Goal: Information Seeking & Learning: Learn about a topic

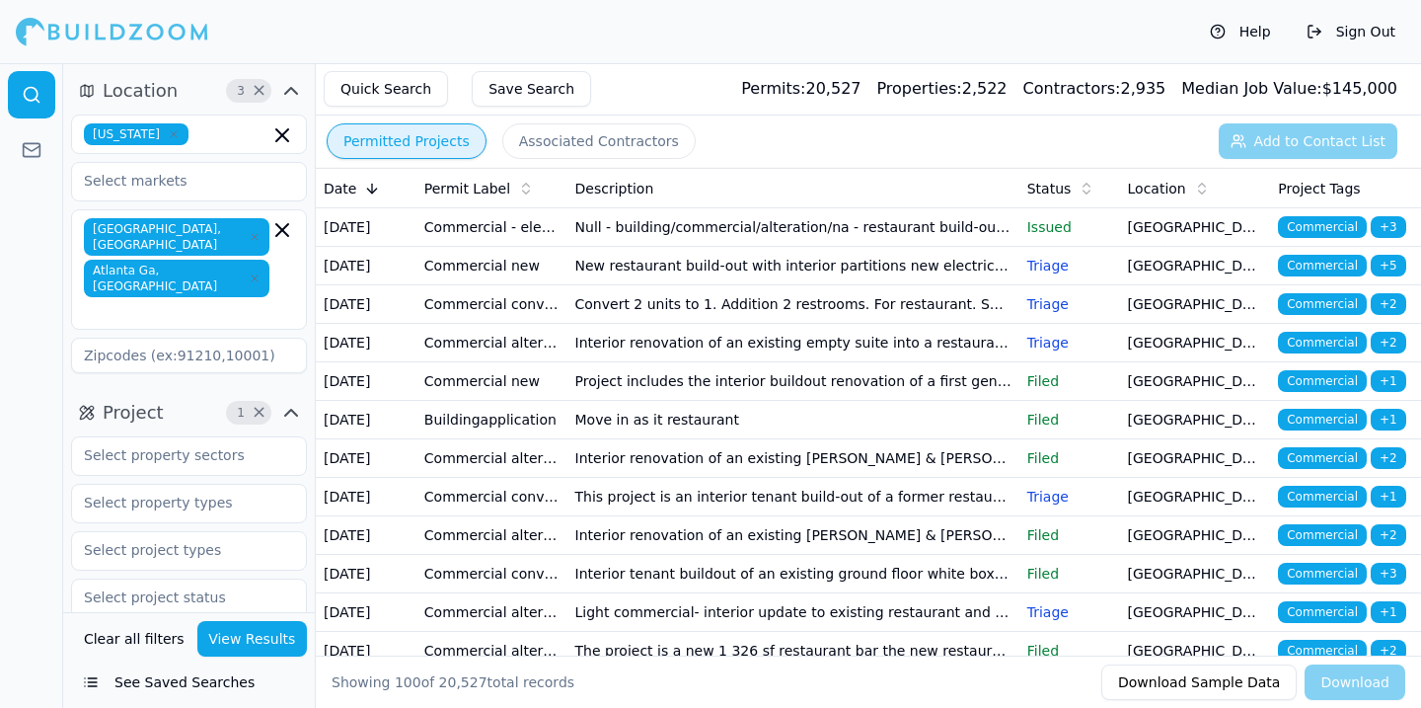
click at [1353, 38] on button "Sign Out" at bounding box center [1351, 32] width 109 height 32
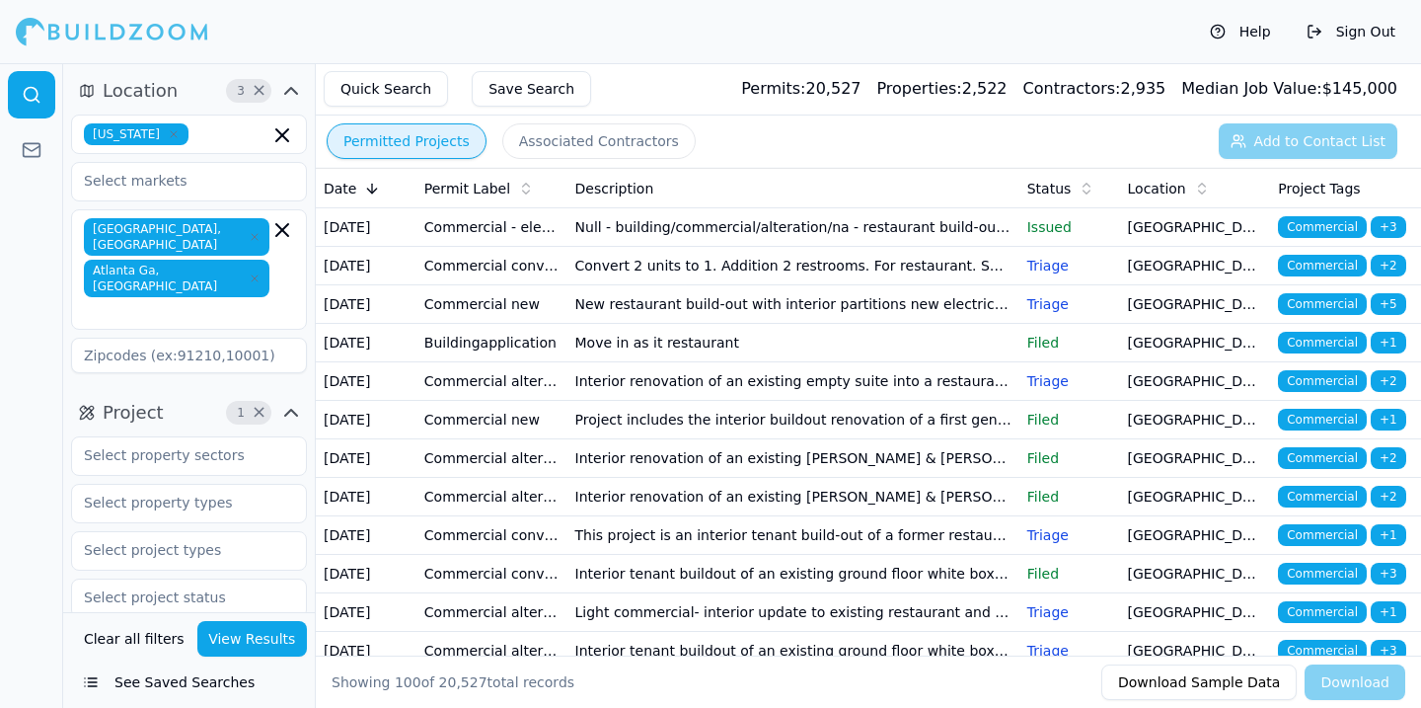
click at [697, 247] on td "Null - building/commercial/alteration/na - restaurant build-out at the stella a…" at bounding box center [793, 227] width 452 height 38
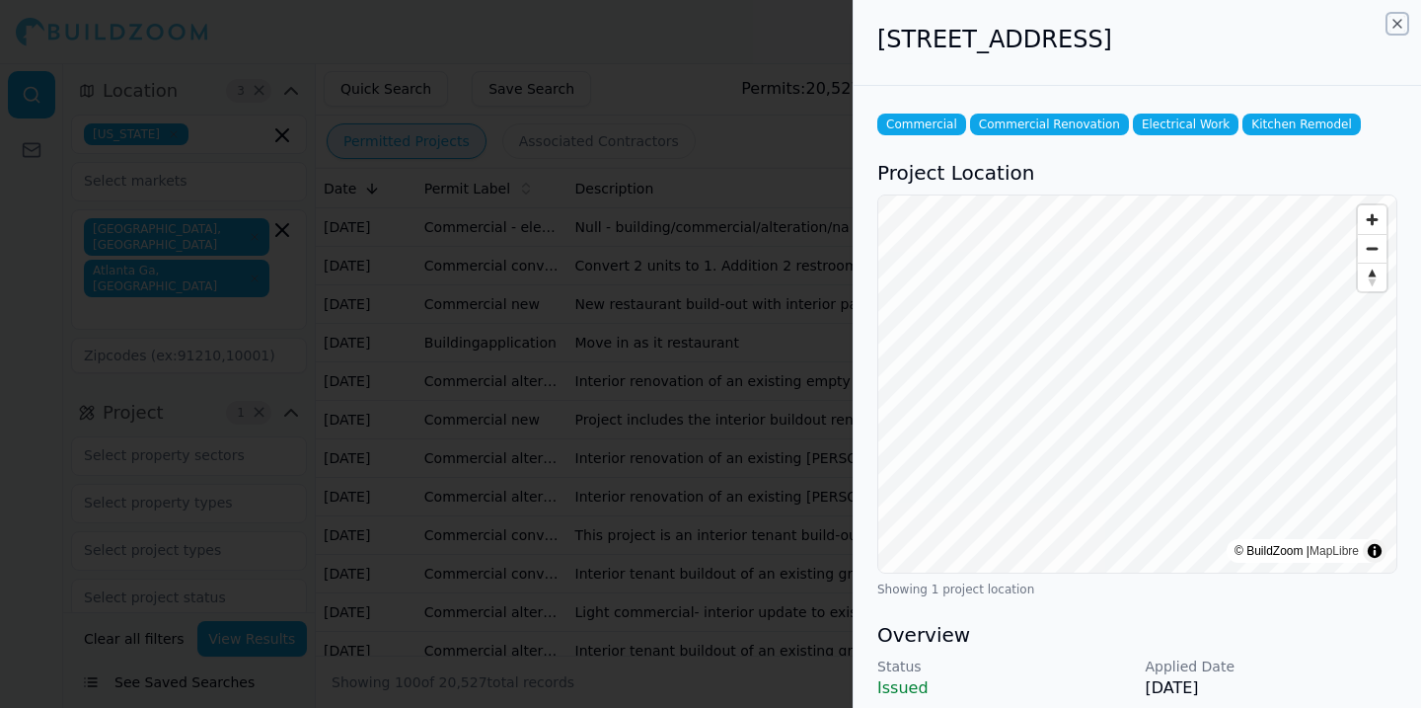
click at [1397, 27] on icon "button" at bounding box center [1398, 24] width 16 height 16
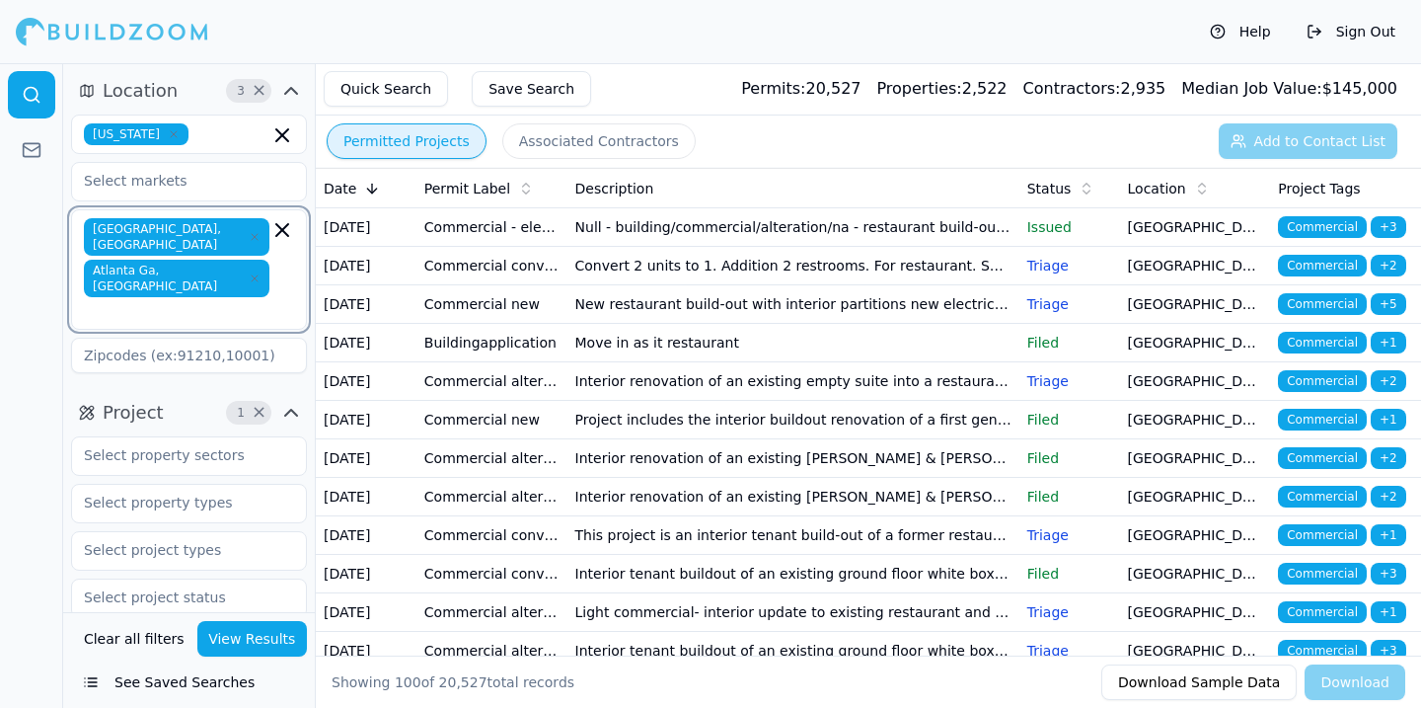
click at [277, 232] on icon "button" at bounding box center [282, 230] width 24 height 24
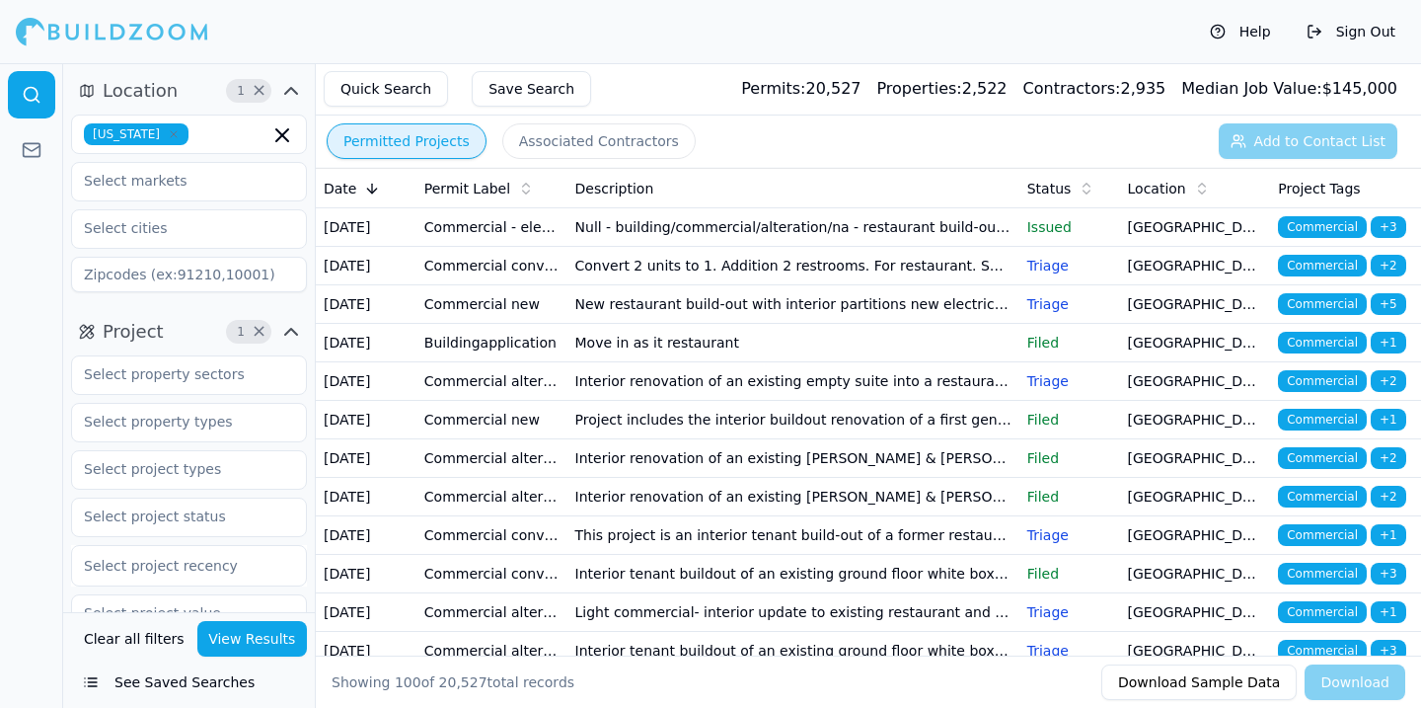
click at [62, 233] on div at bounding box center [31, 385] width 63 height 644
click at [280, 135] on icon "button" at bounding box center [282, 135] width 24 height 24
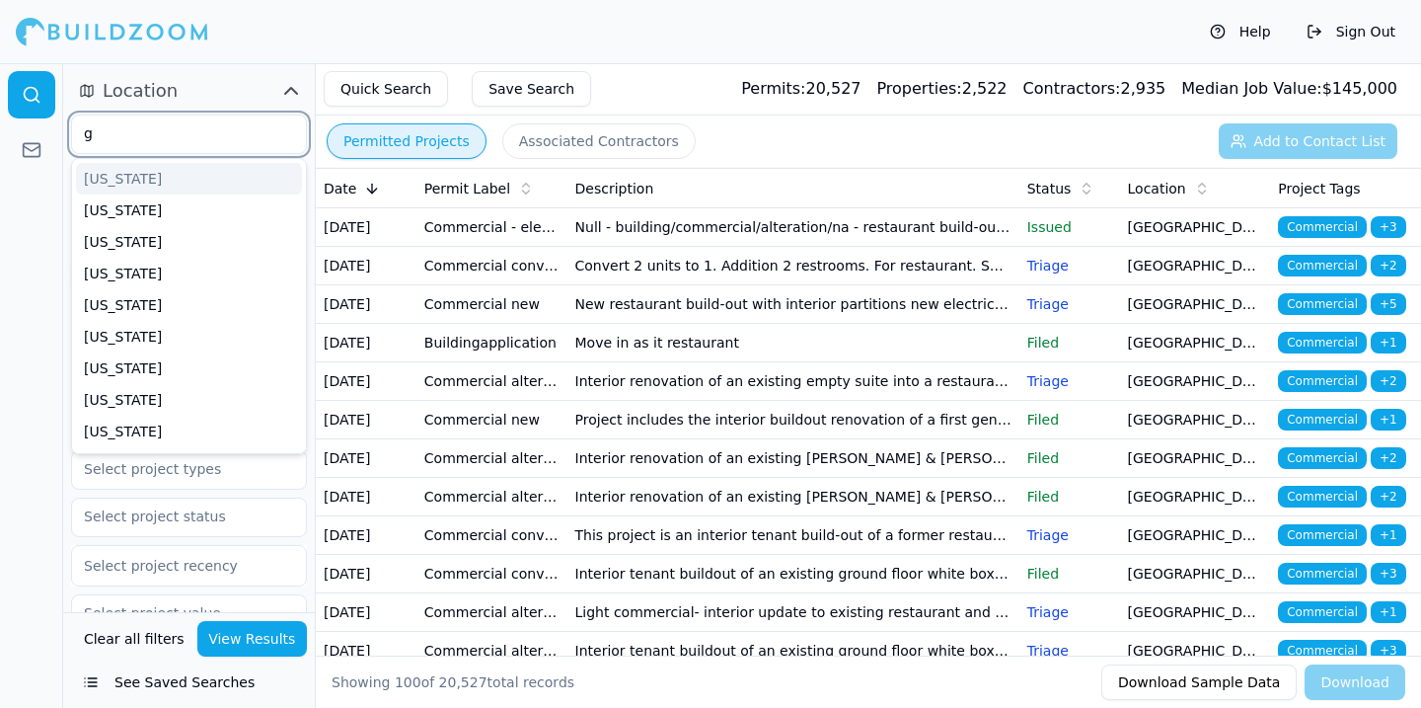
type input "ge"
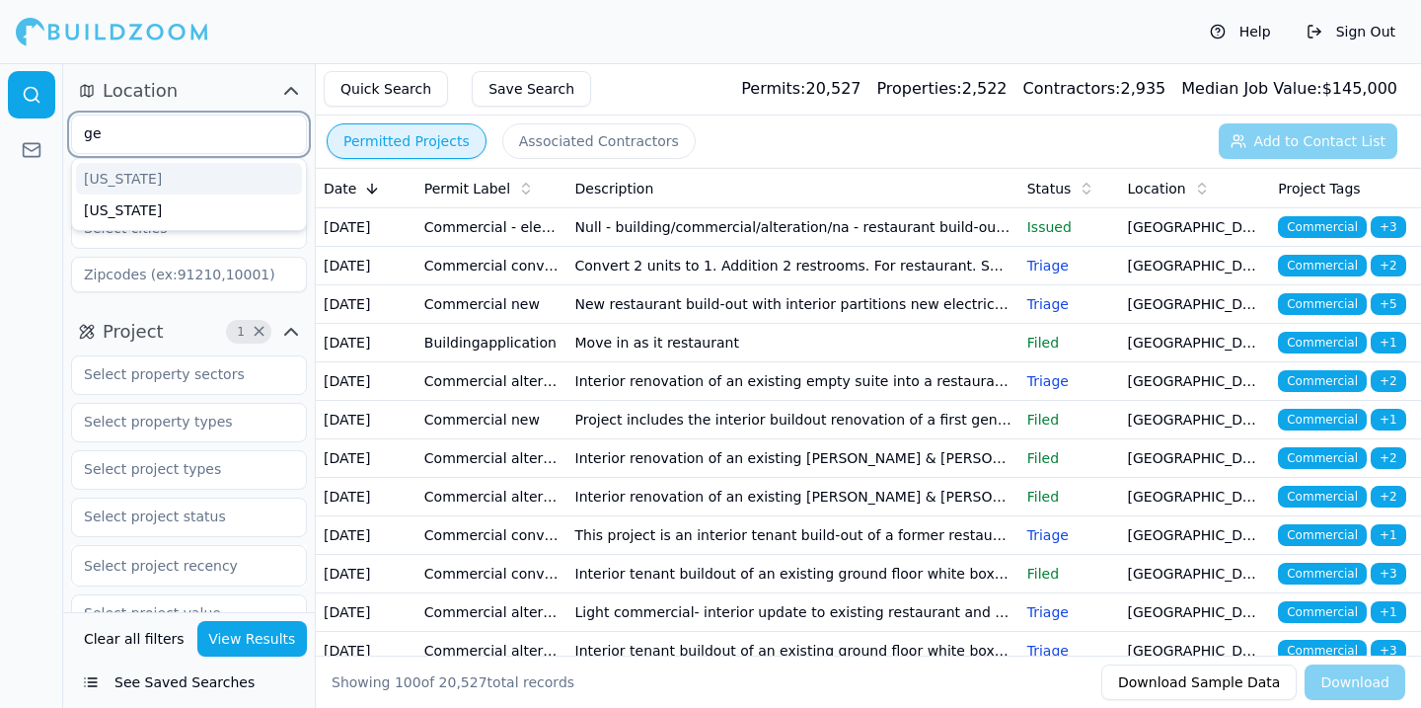
click at [155, 175] on div "[US_STATE]" at bounding box center [189, 179] width 226 height 32
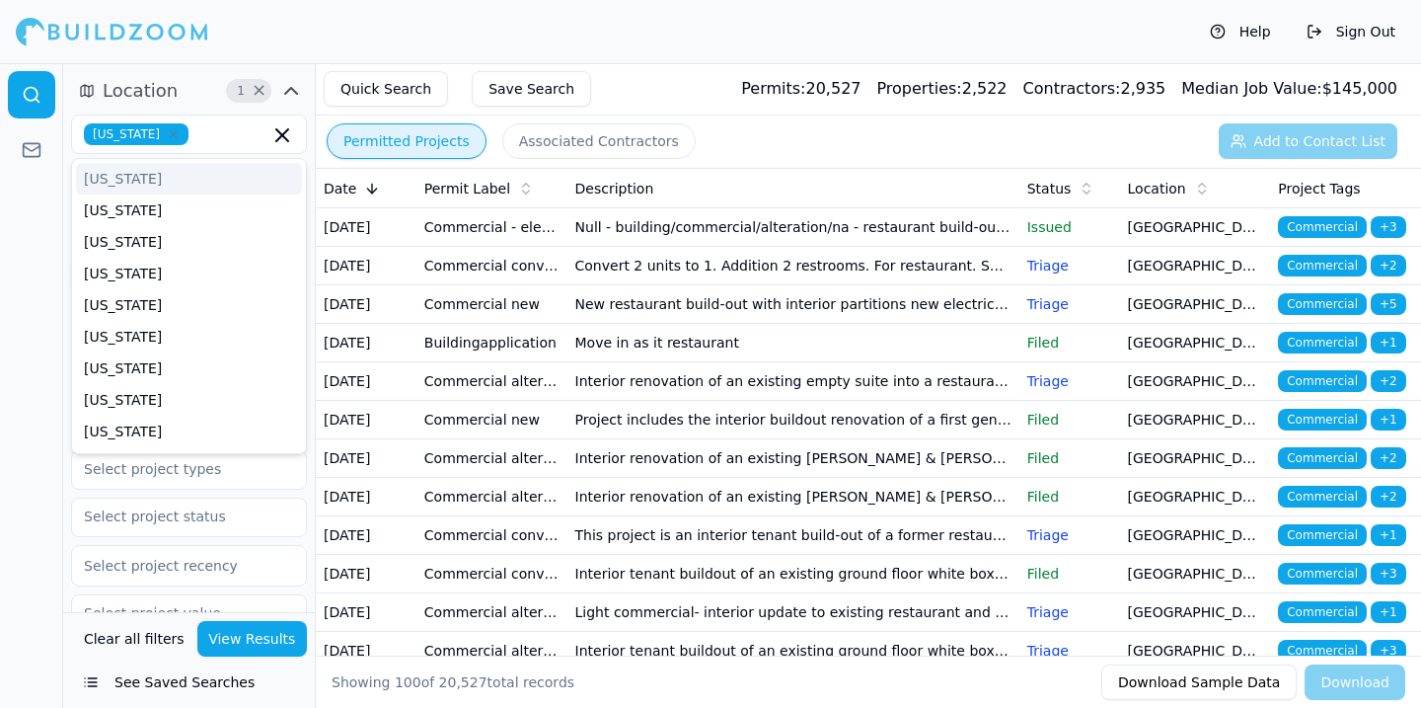
click at [63, 159] on div "Location 1 × Georgia Alabama Alaska Arizona Arkansas California Colorado Connec…" at bounding box center [189, 187] width 252 height 241
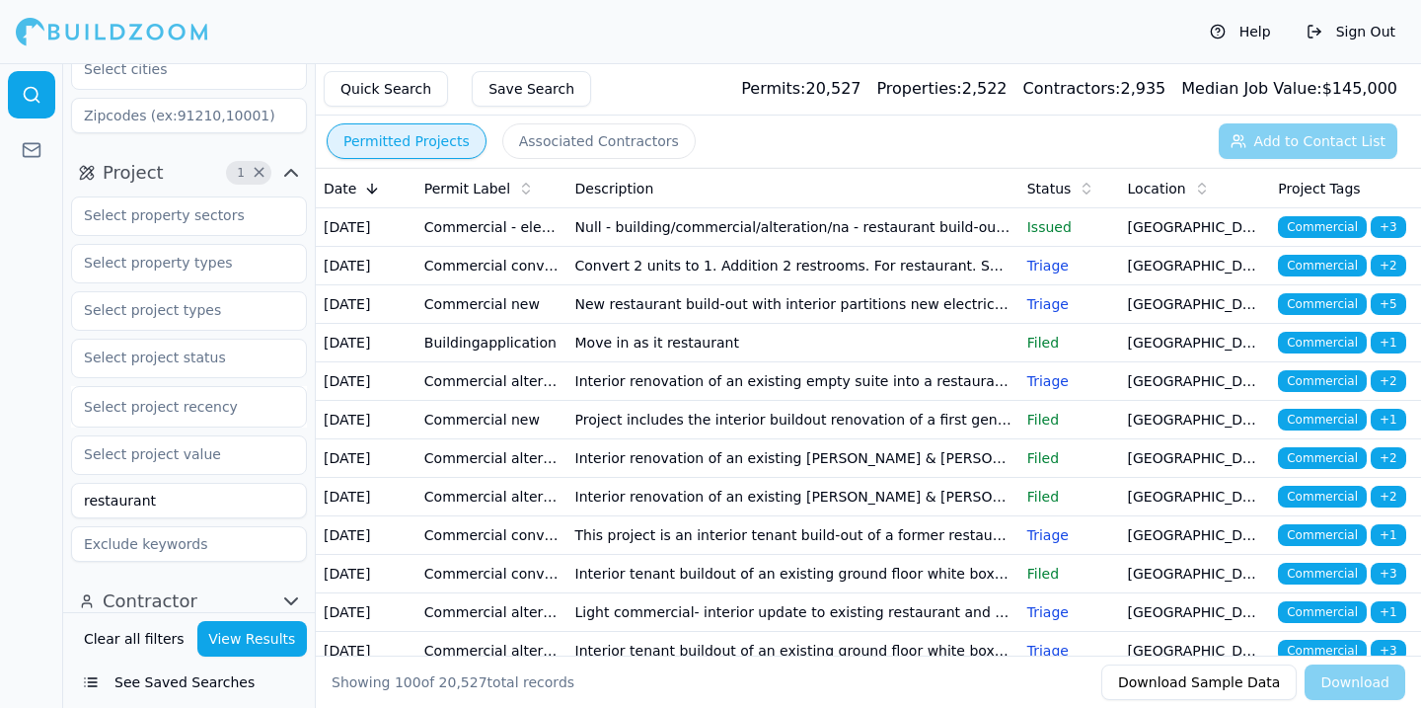
scroll to position [172, 0]
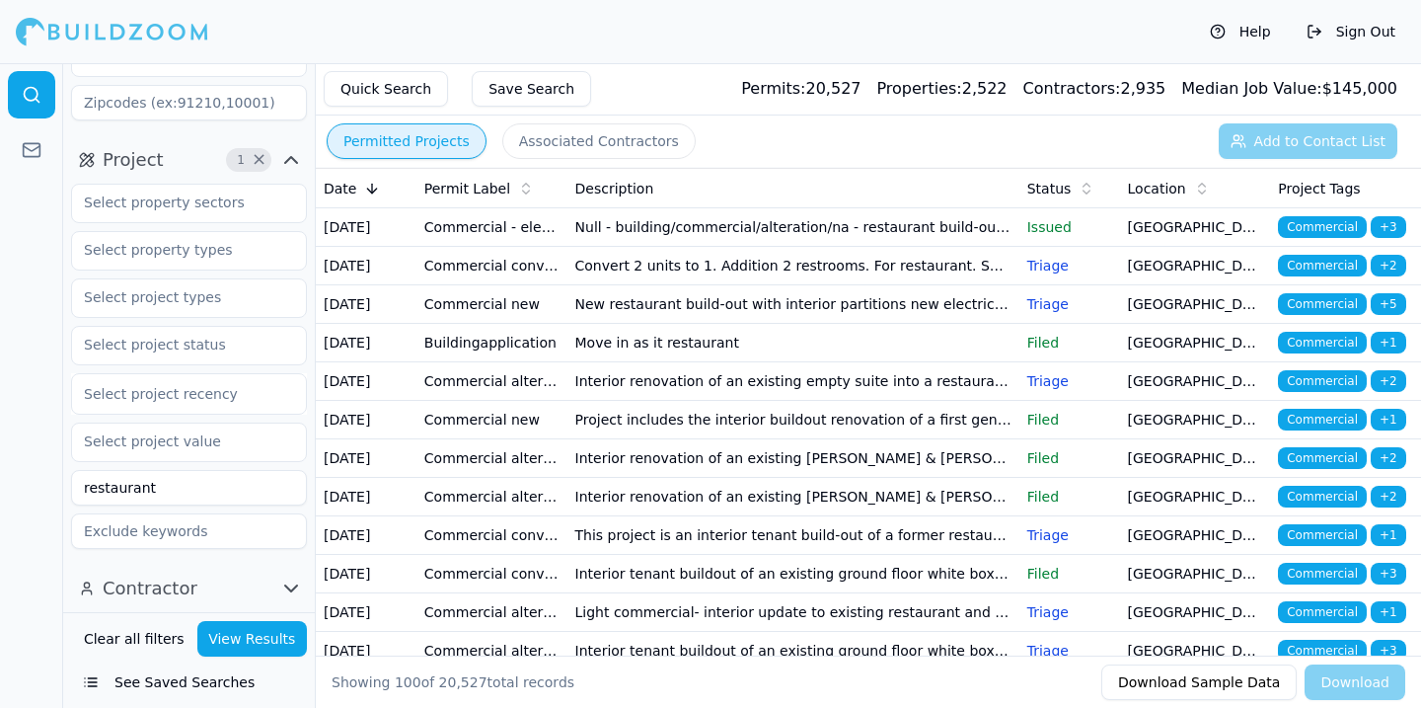
click at [156, 485] on input "restaurant" at bounding box center [189, 488] width 236 height 36
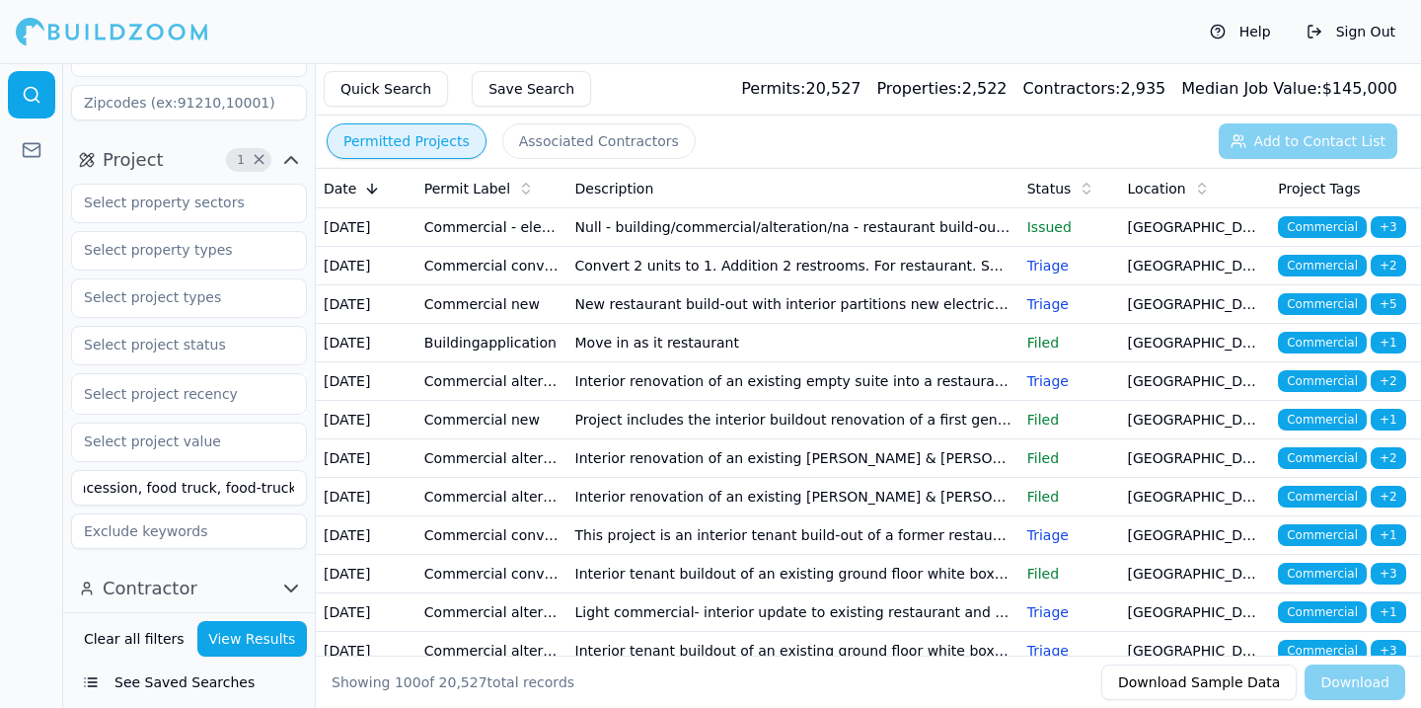
scroll to position [0, 181]
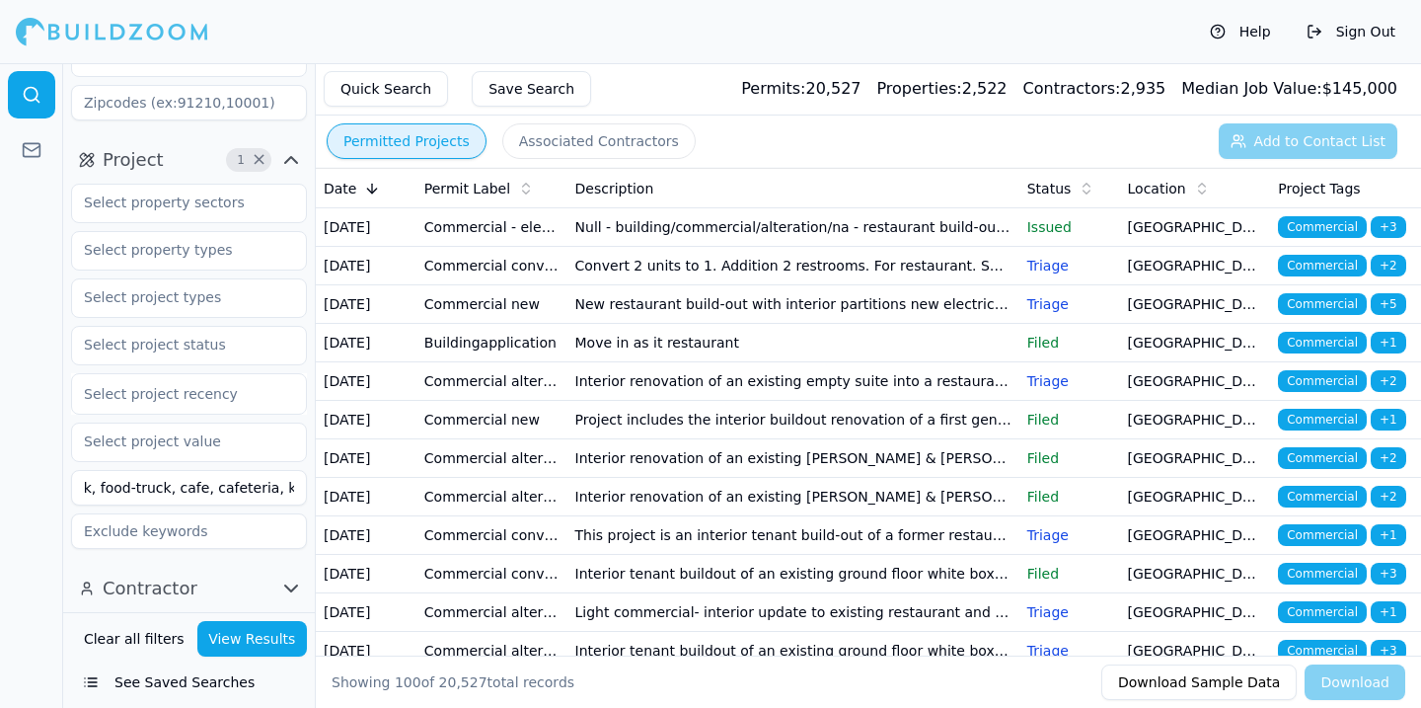
type input "restaurant, bar, club, concession, food truck, food-truck, cafe, cafeteria, kit…"
click at [272, 639] on button "View Results" at bounding box center [252, 639] width 111 height 36
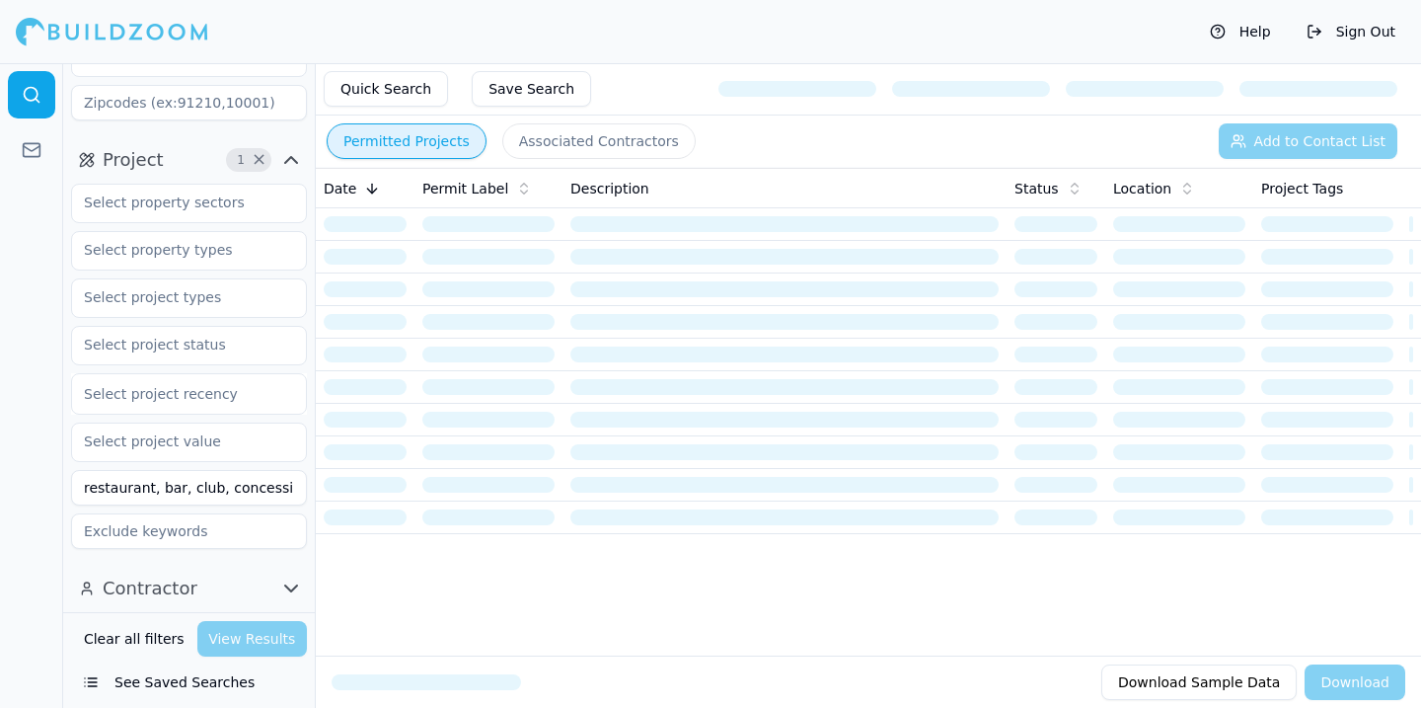
click at [219, 483] on input "restaurant, bar, club, concession, food truck, food-truck, cafe, cafeteria, kit…" at bounding box center [189, 488] width 236 height 36
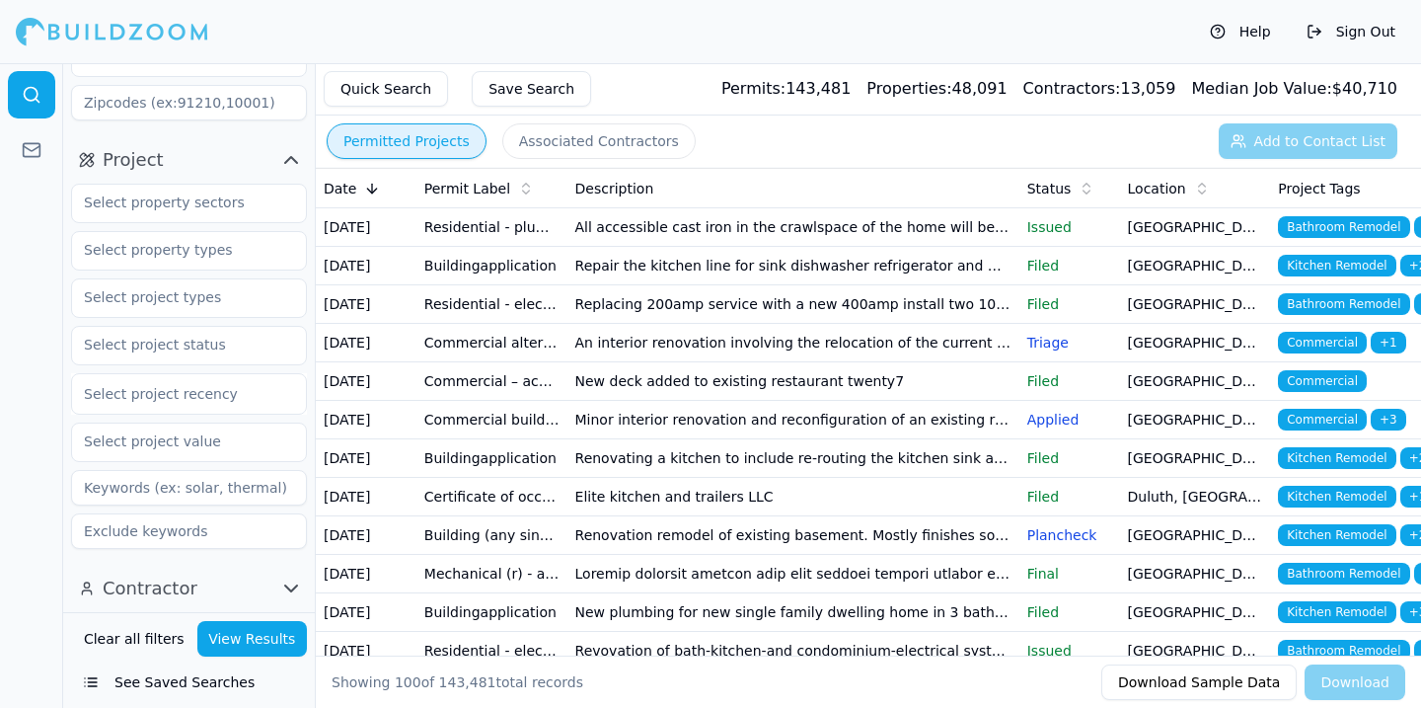
click at [281, 636] on button "View Results" at bounding box center [252, 639] width 111 height 36
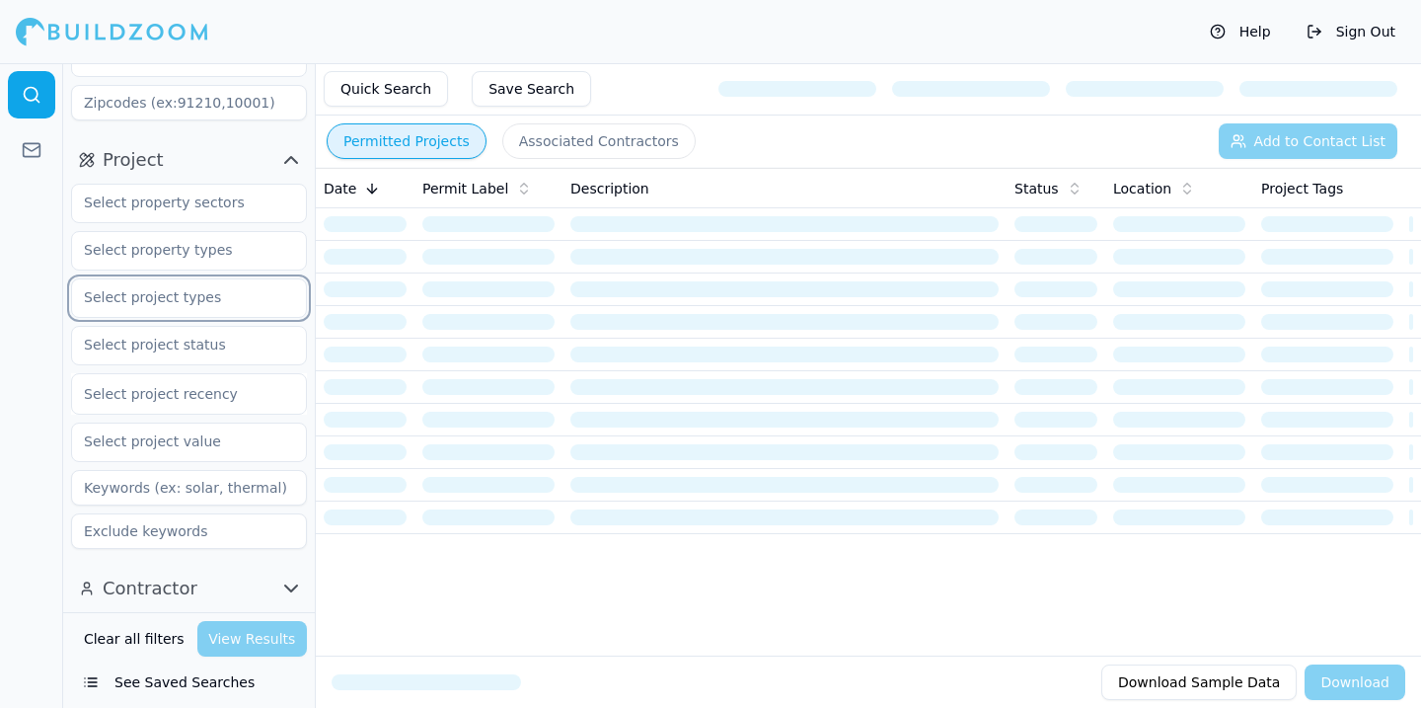
click at [237, 309] on input "text" at bounding box center [176, 297] width 209 height 36
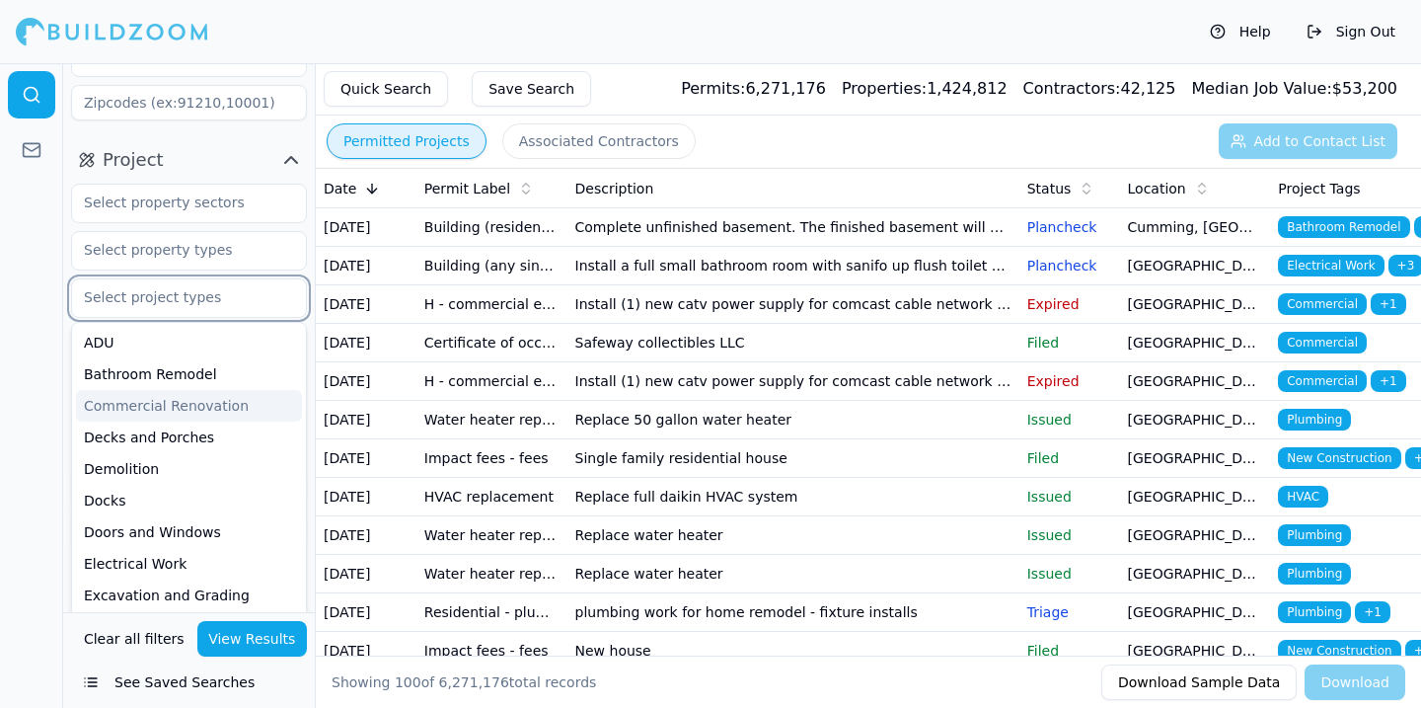
click at [155, 407] on div "Commercial Renovation" at bounding box center [189, 406] width 226 height 32
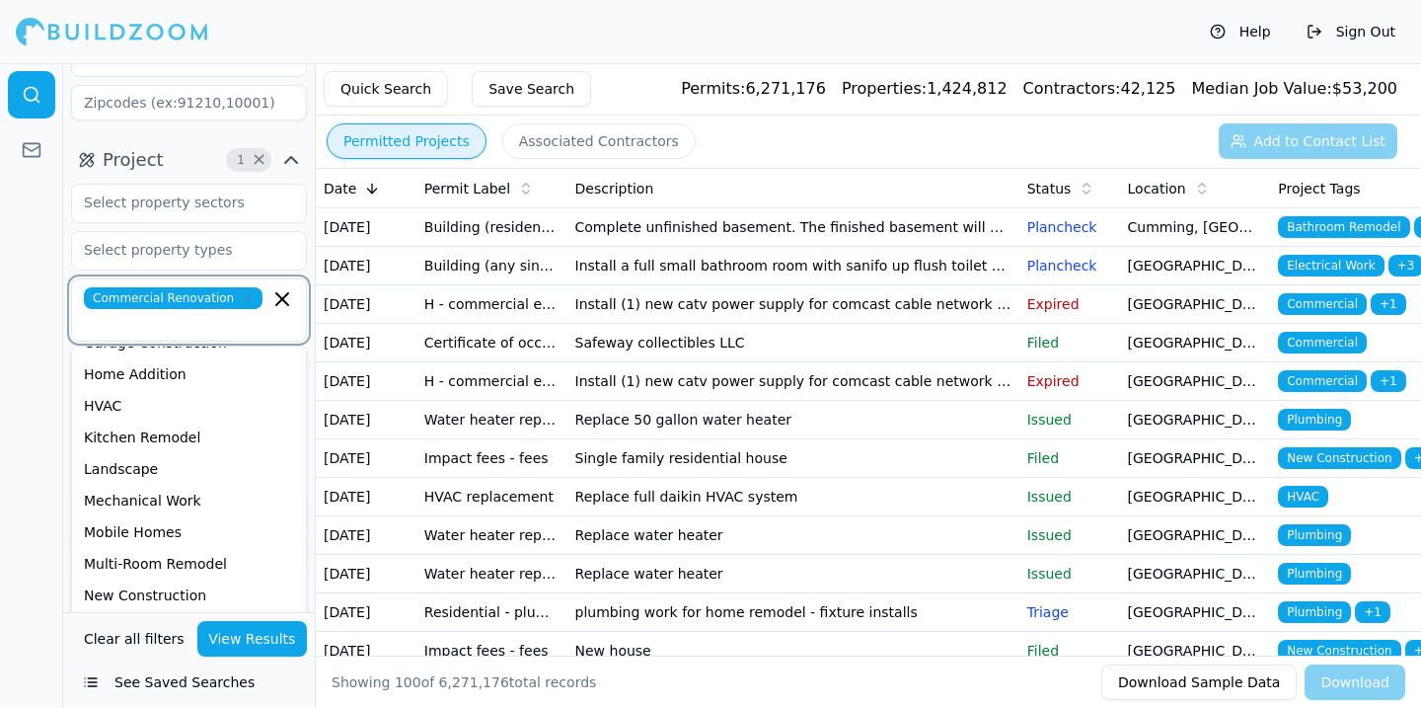
scroll to position [373, 0]
click at [158, 419] on div "Kitchen Remodel" at bounding box center [189, 435] width 226 height 32
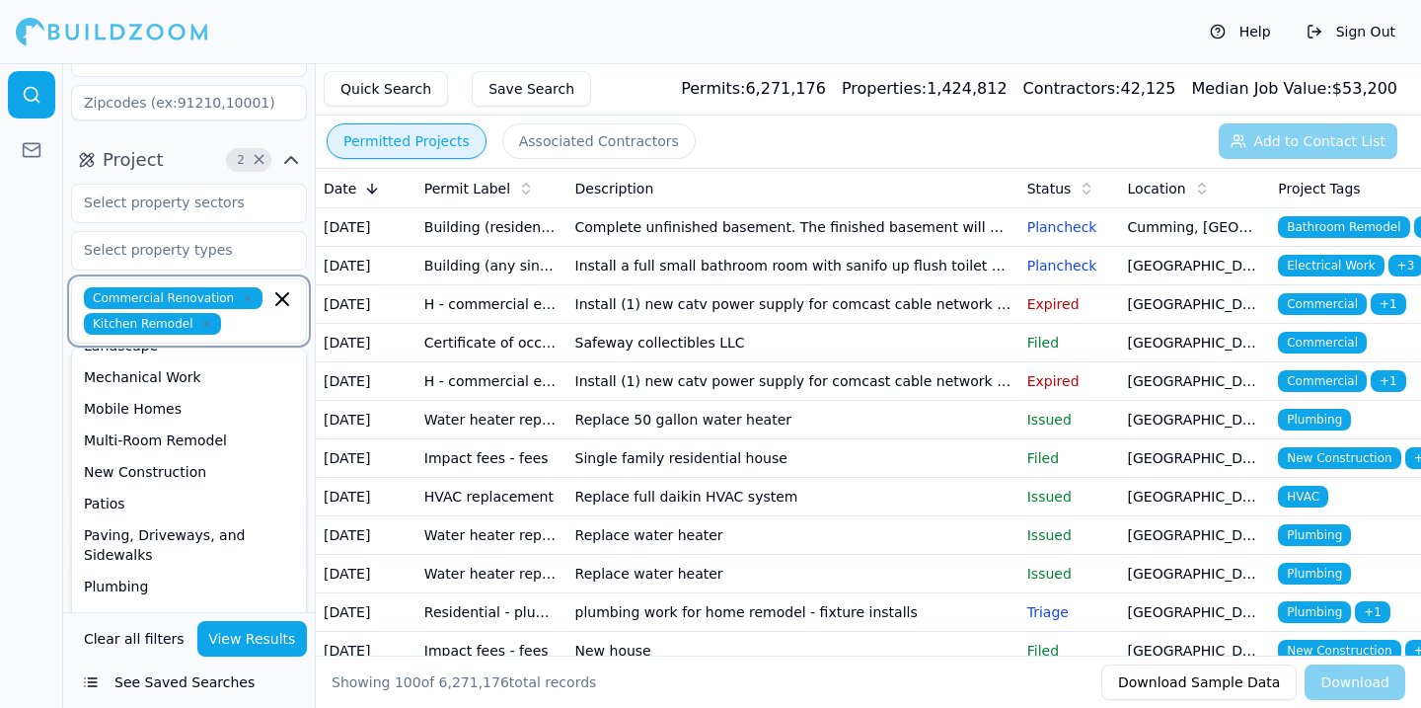
scroll to position [467, 0]
click at [159, 473] on div "New Construction" at bounding box center [189, 470] width 226 height 32
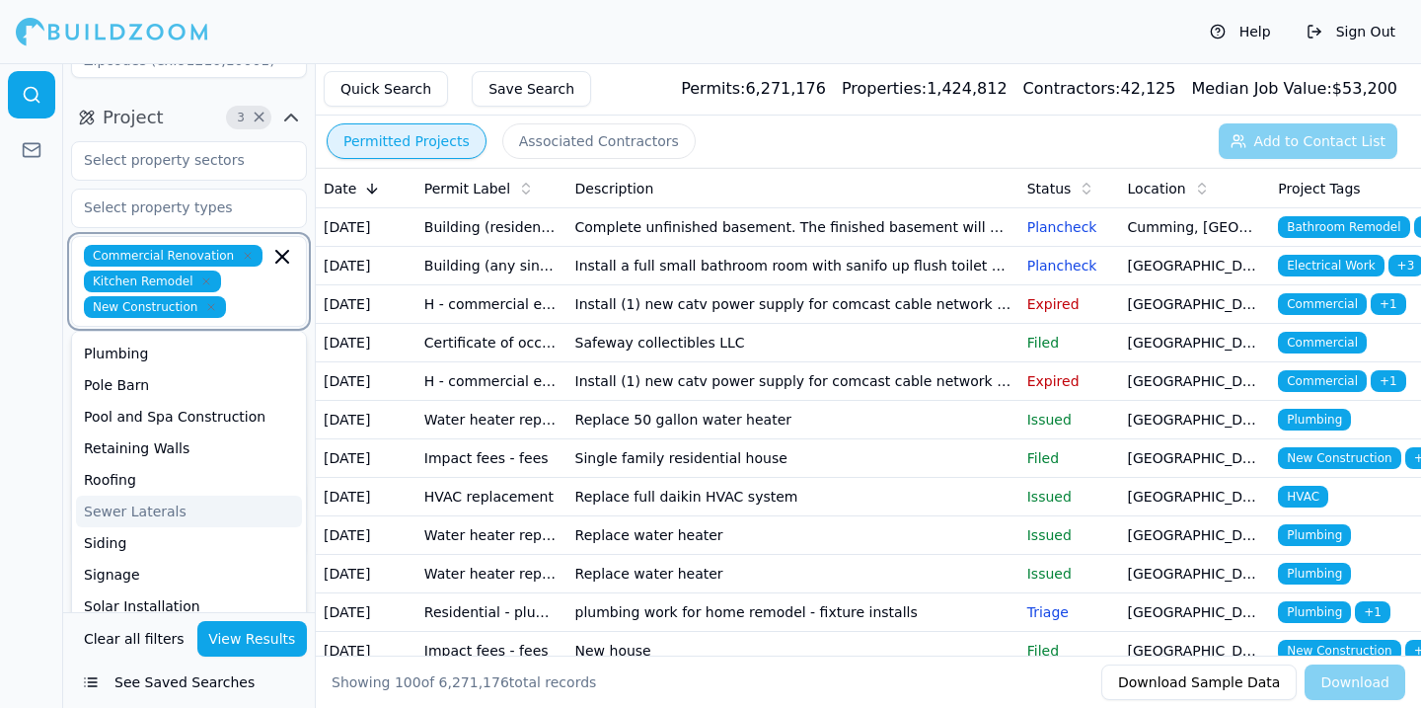
scroll to position [229, 0]
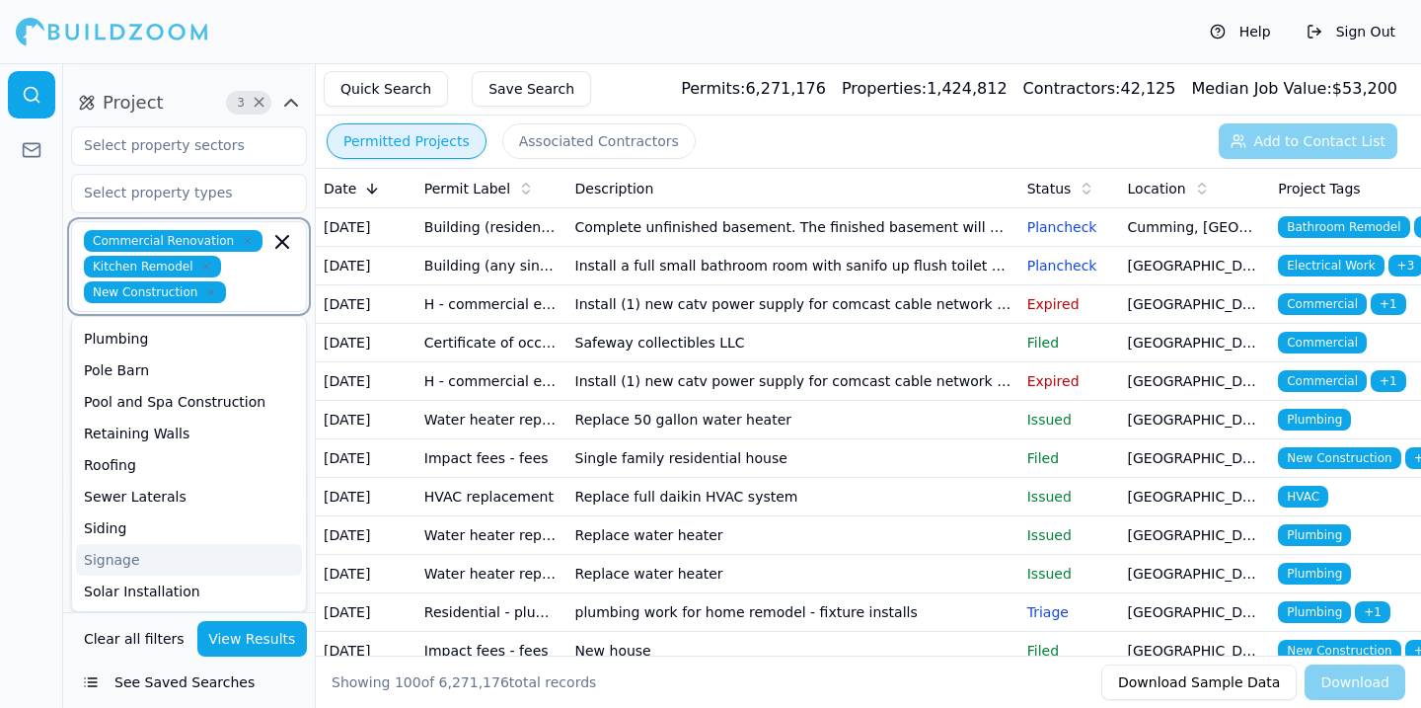
click at [145, 554] on div "Signage" at bounding box center [189, 560] width 226 height 32
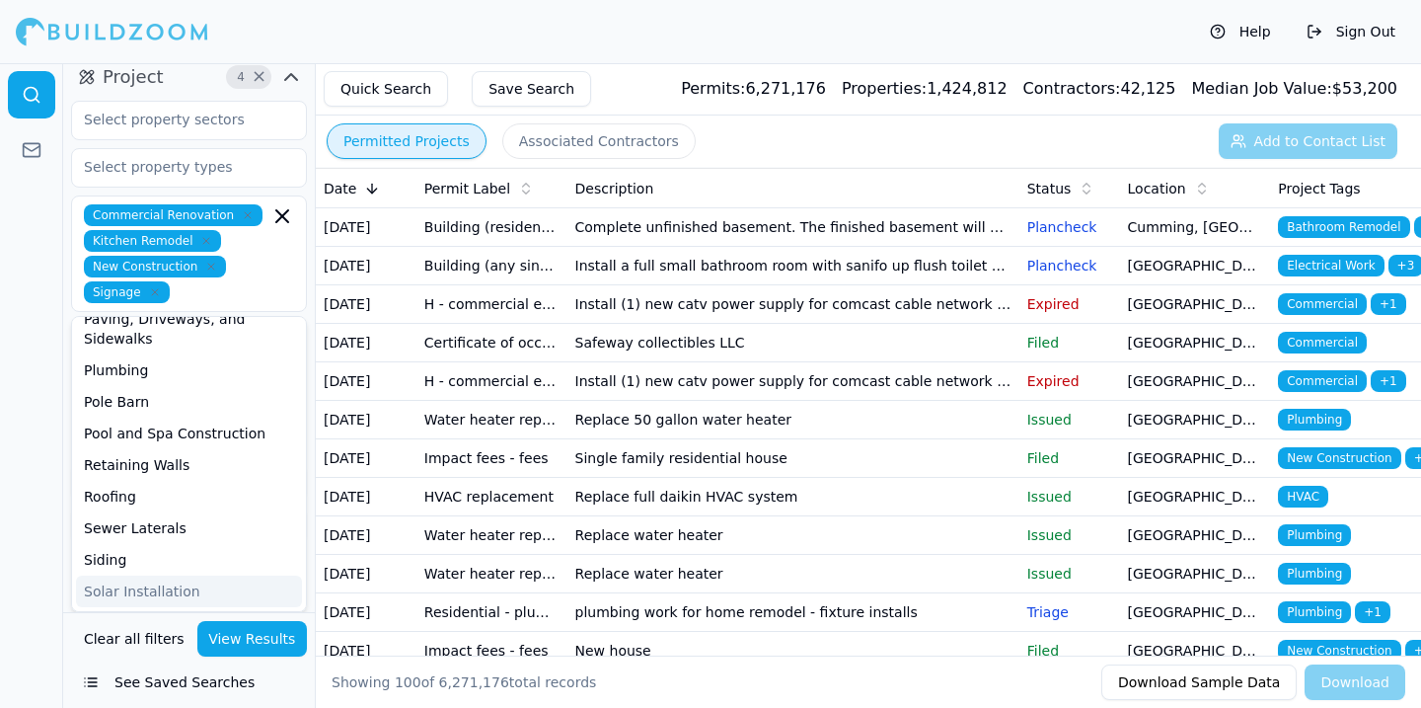
scroll to position [249, 0]
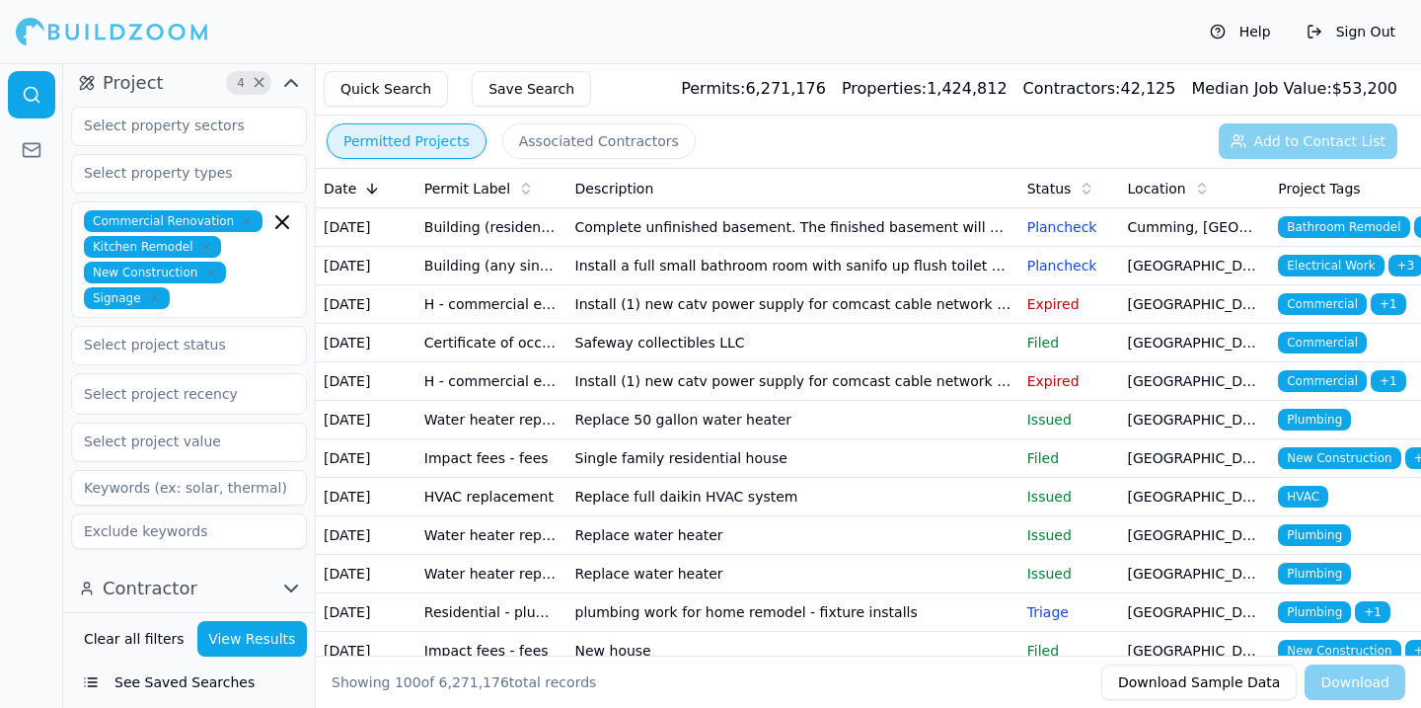
click at [32, 544] on div at bounding box center [31, 385] width 63 height 644
click at [239, 639] on button "View Results" at bounding box center [252, 639] width 111 height 36
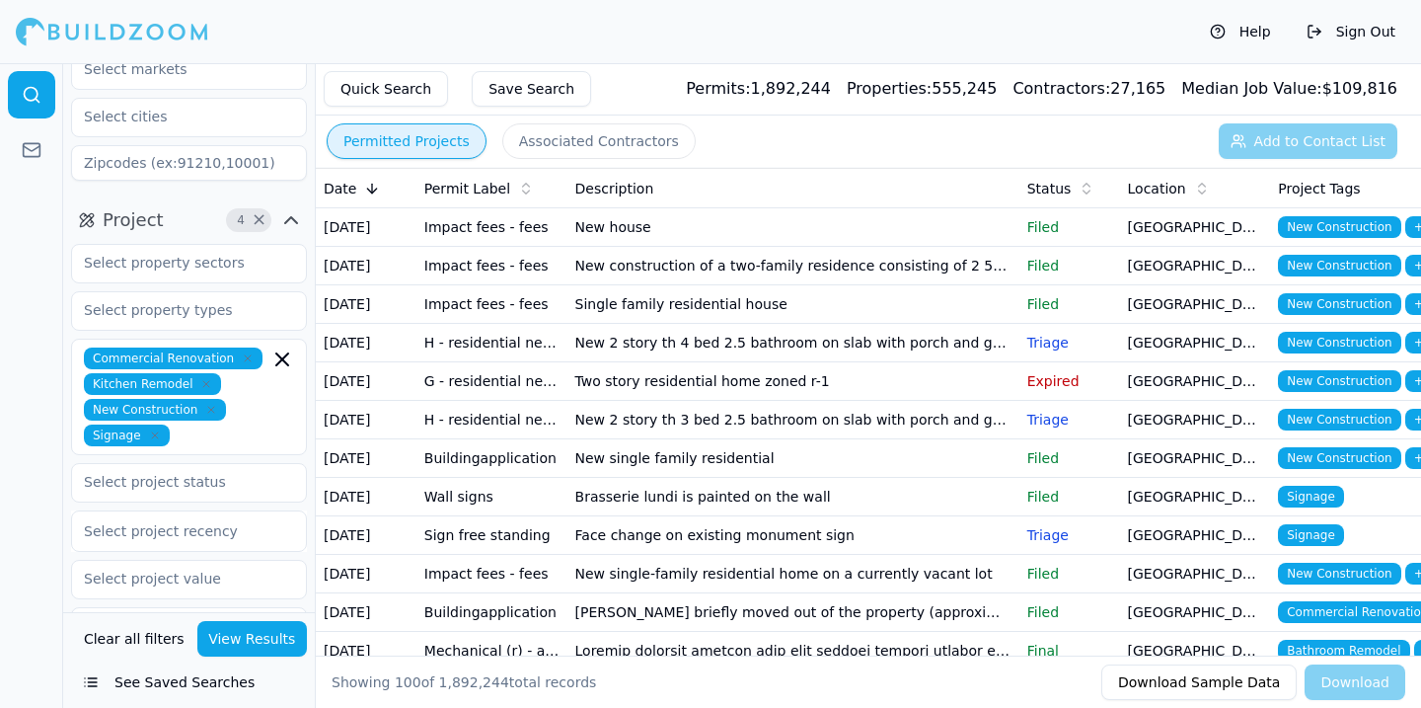
scroll to position [110, 0]
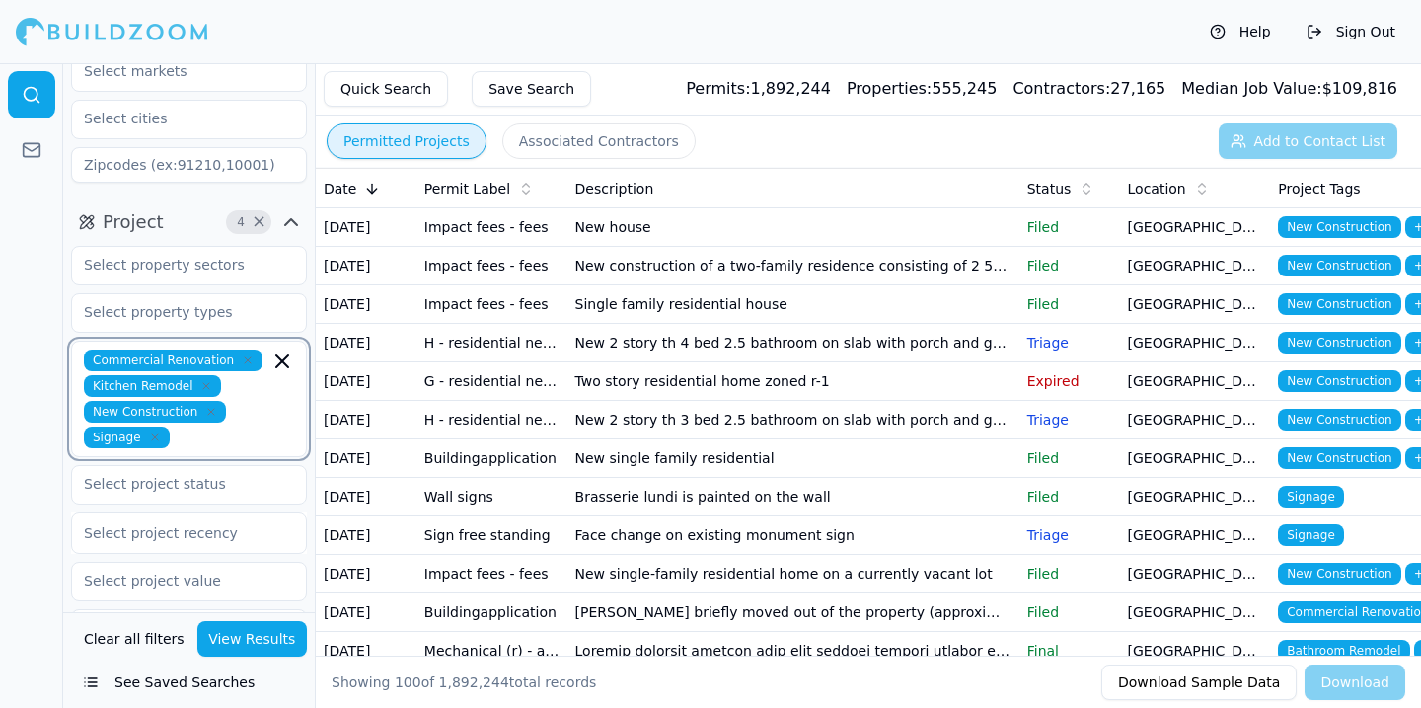
click at [280, 364] on icon "button" at bounding box center [282, 361] width 24 height 24
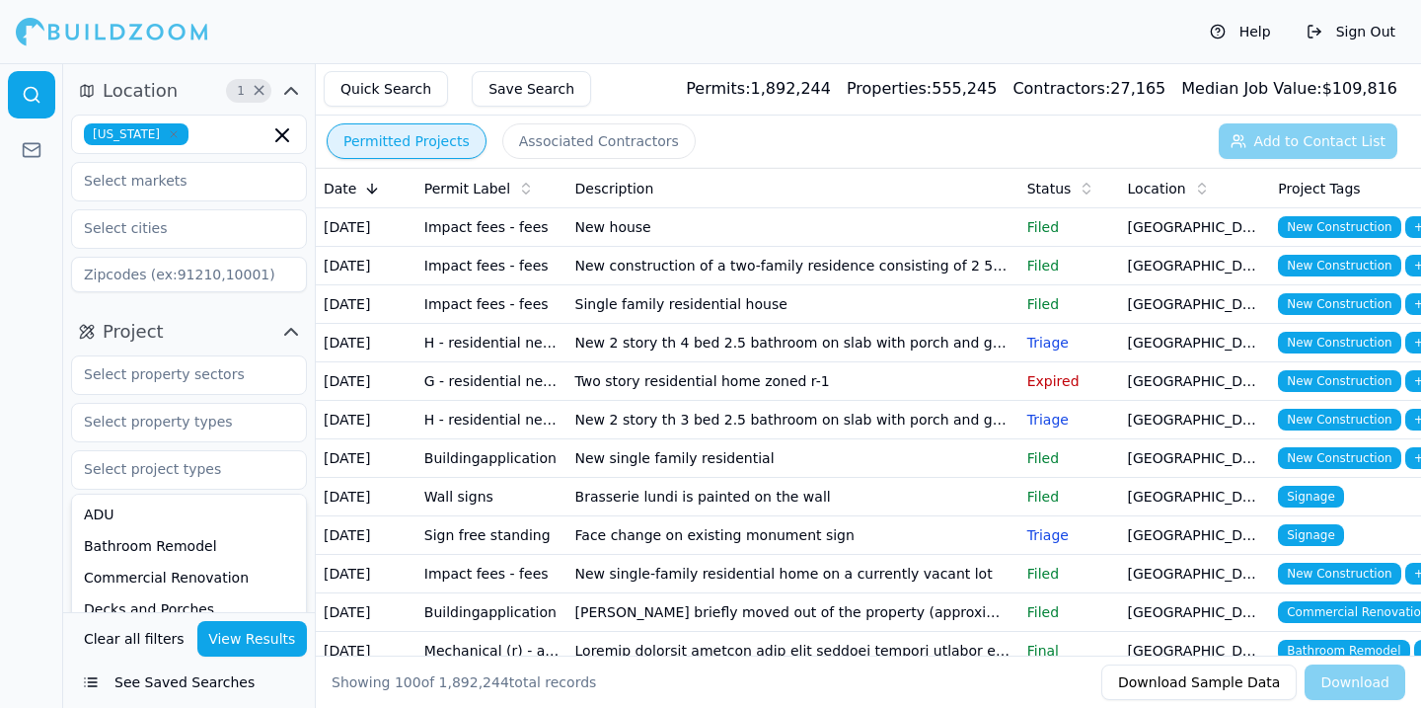
click at [71, 414] on div at bounding box center [189, 422] width 236 height 39
click at [52, 403] on div at bounding box center [31, 385] width 63 height 644
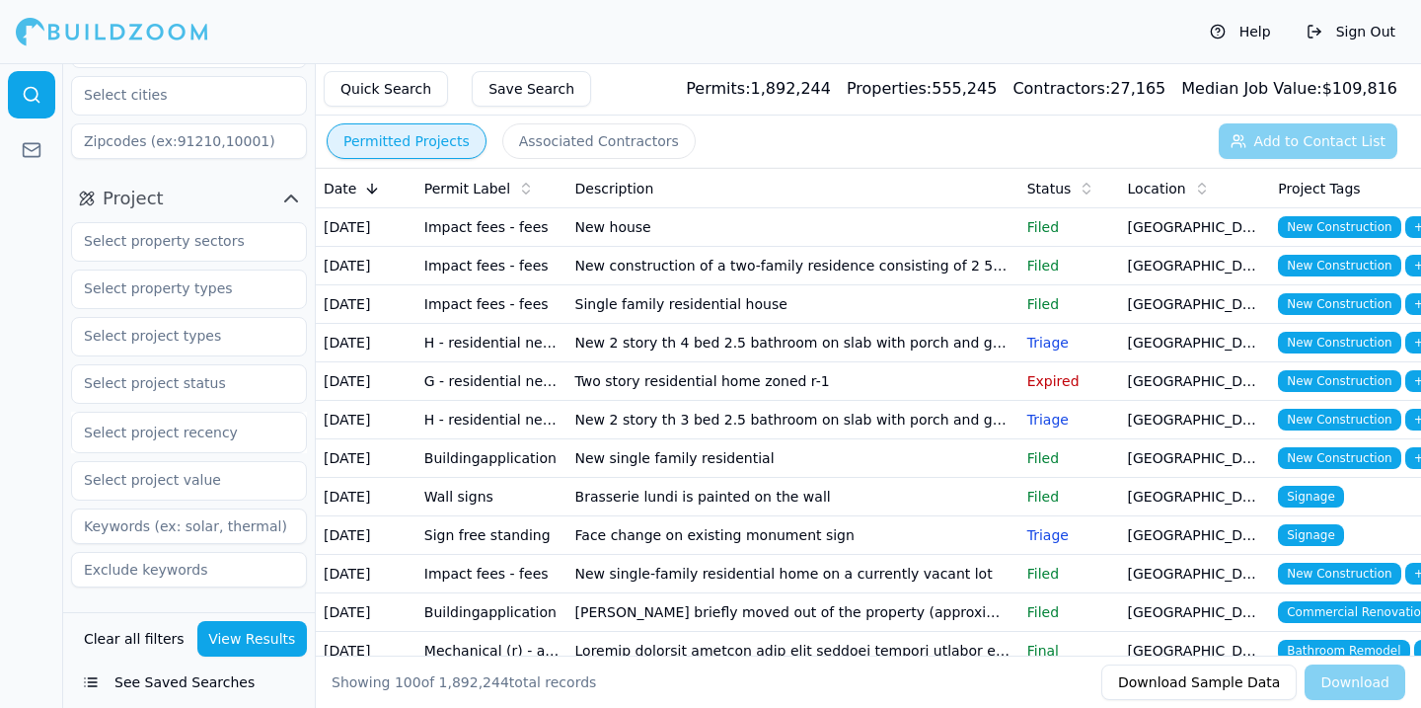
scroll to position [172, 0]
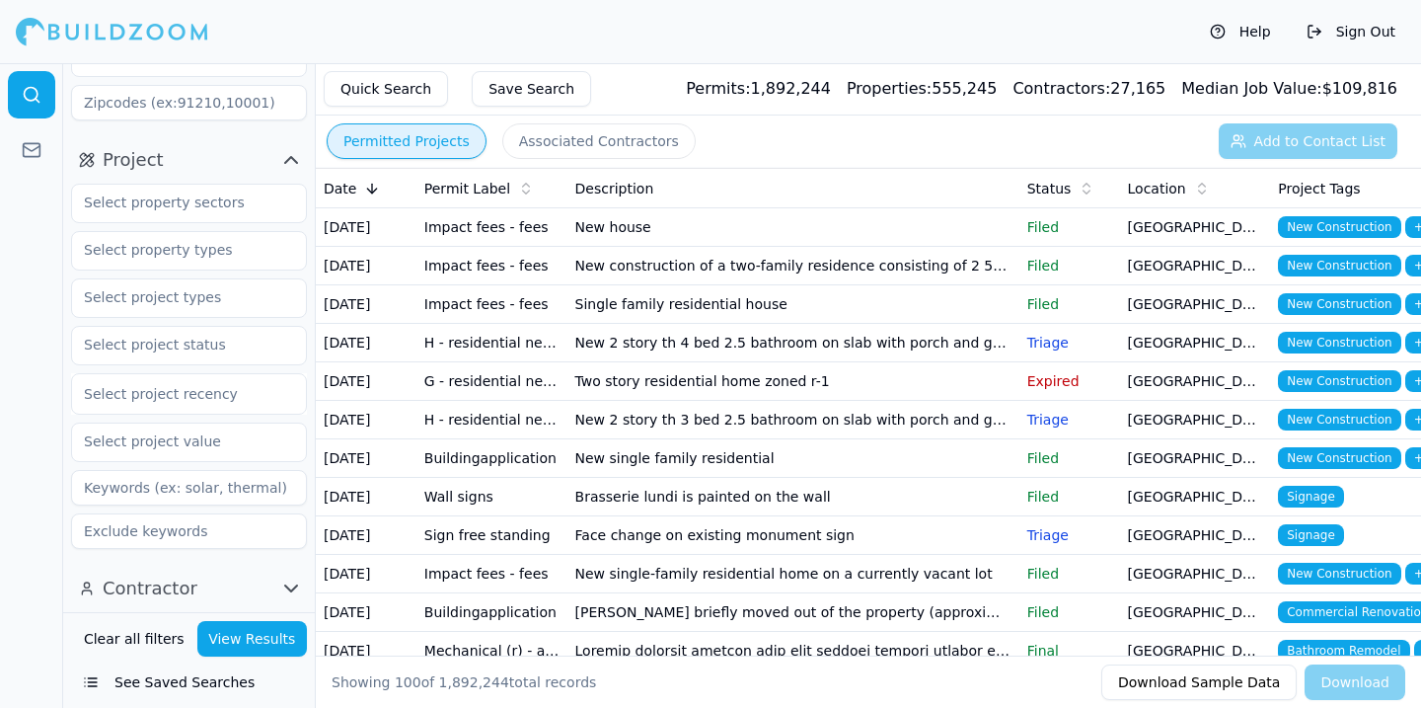
click at [291, 583] on icon "button" at bounding box center [291, 588] width 24 height 24
click at [281, 587] on icon "button" at bounding box center [291, 588] width 24 height 24
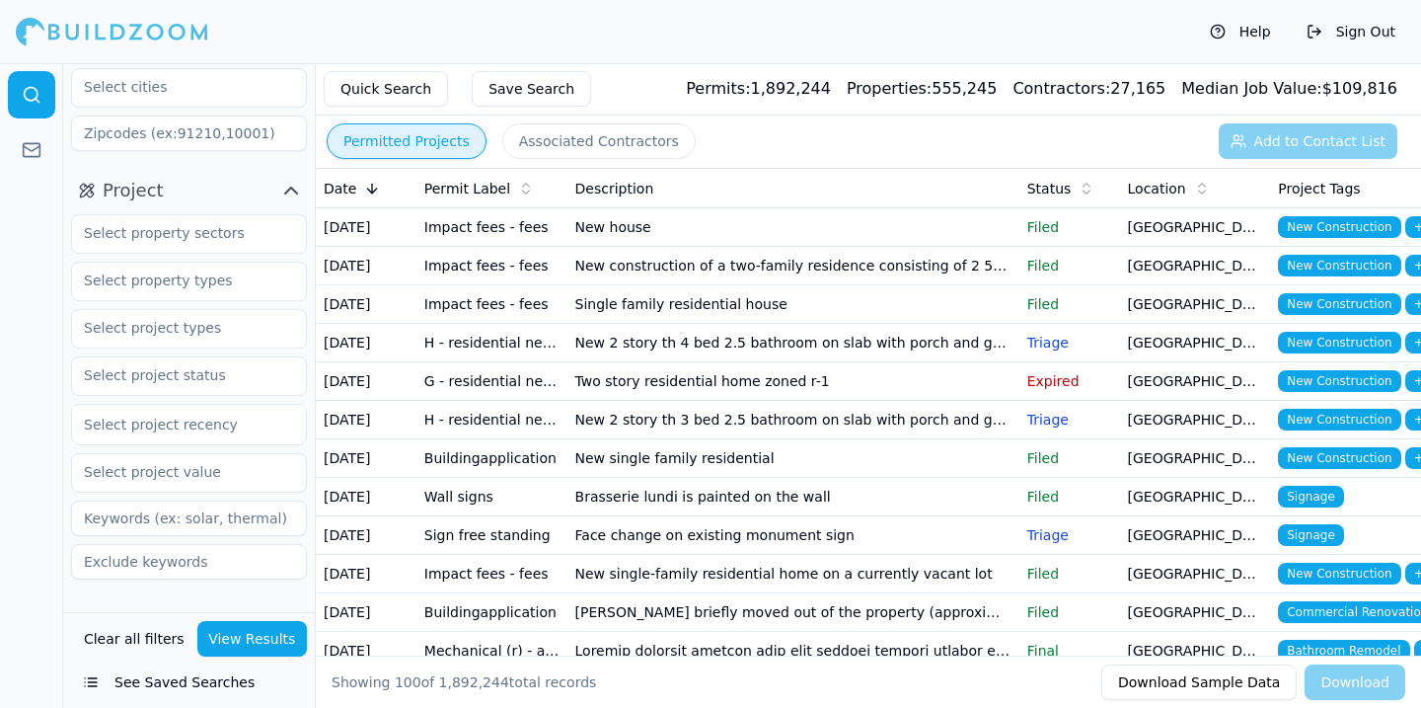
scroll to position [0, 0]
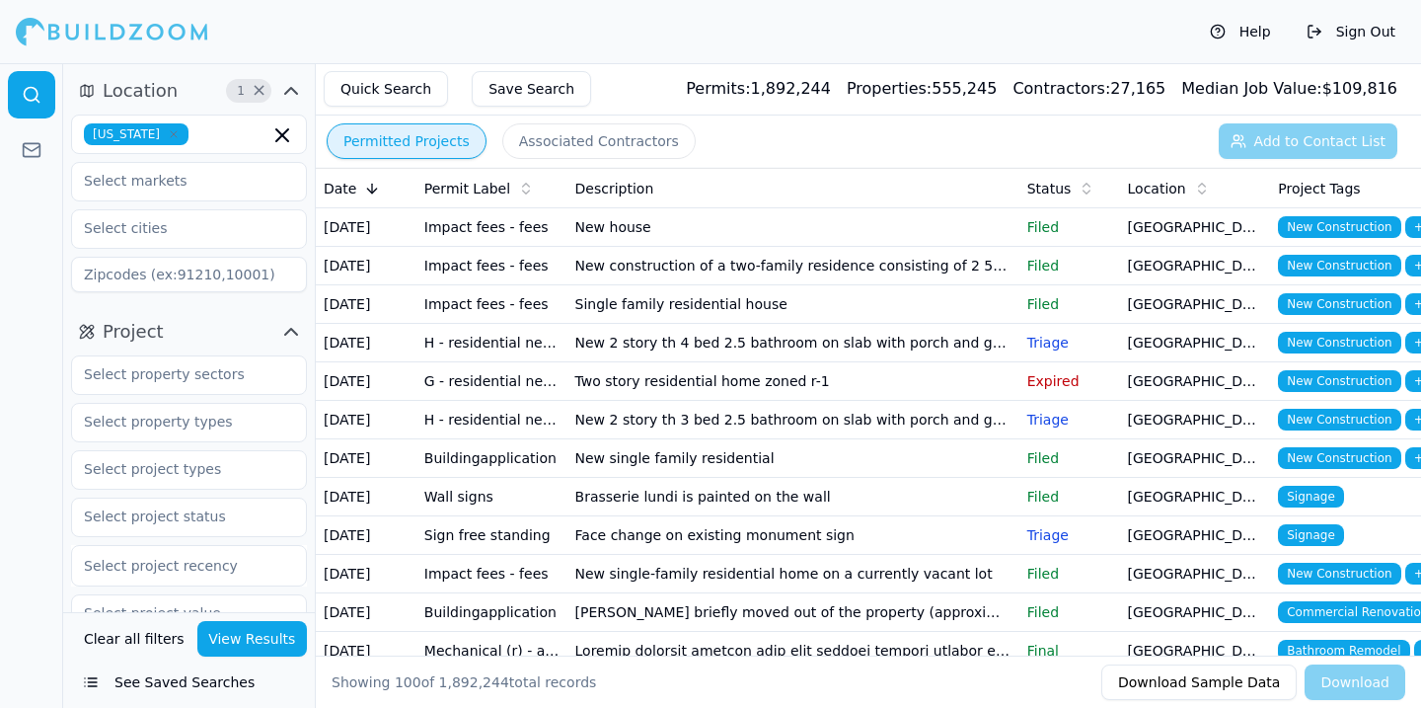
click at [274, 631] on button "View Results" at bounding box center [252, 639] width 111 height 36
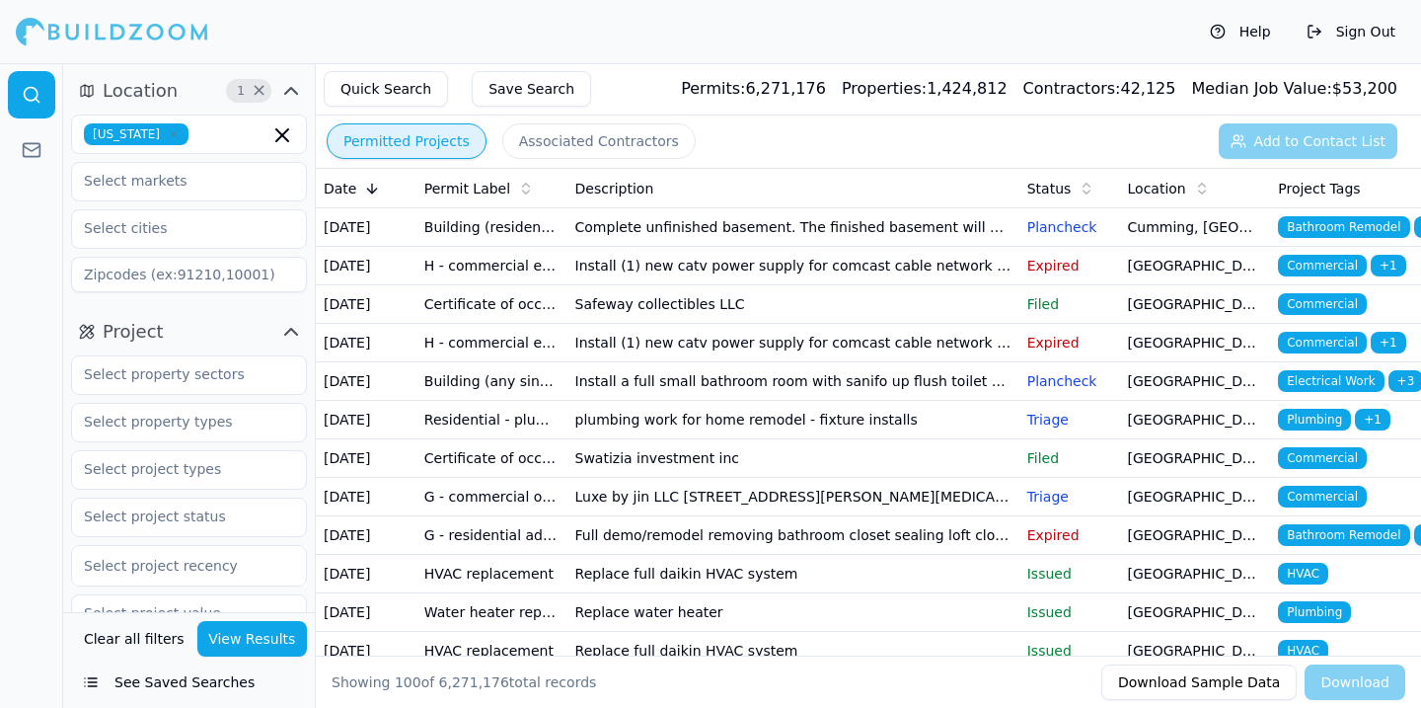
click at [292, 88] on icon "button" at bounding box center [291, 91] width 12 height 6
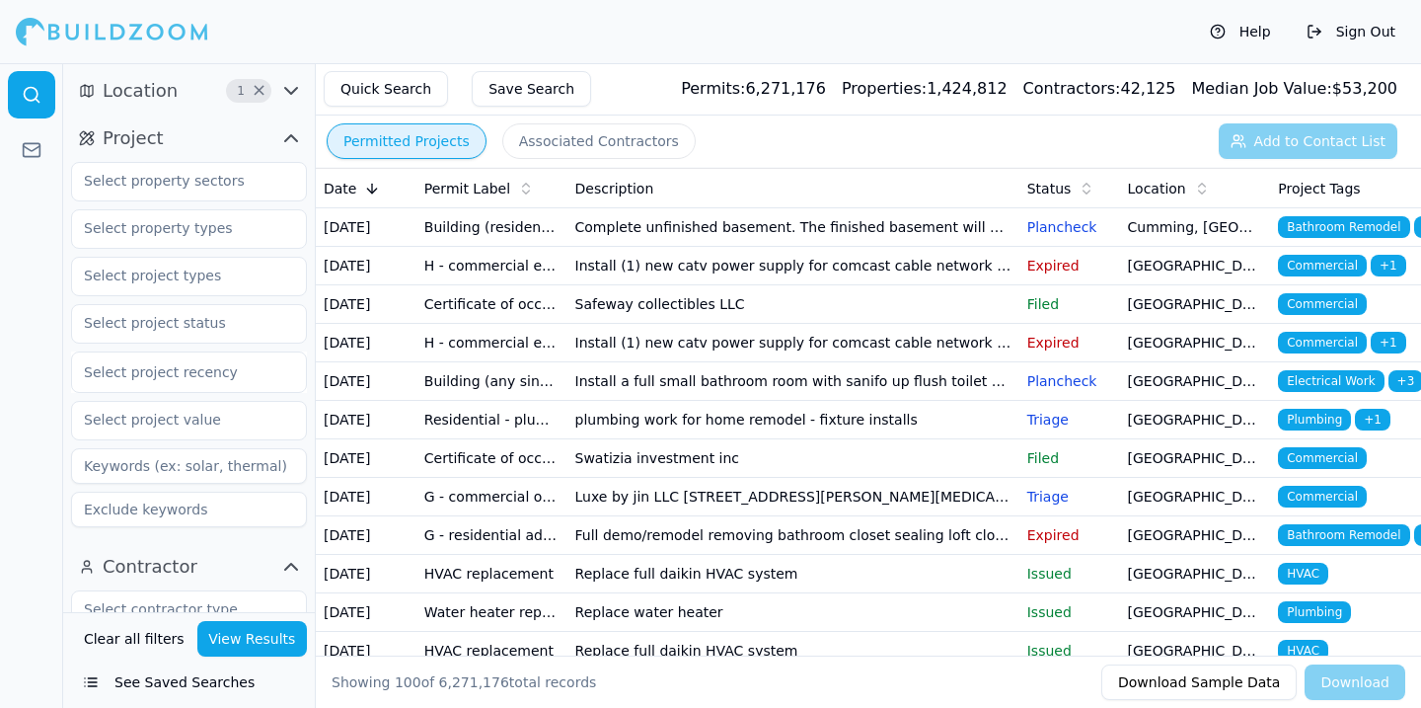
click at [292, 88] on icon "button" at bounding box center [291, 91] width 24 height 24
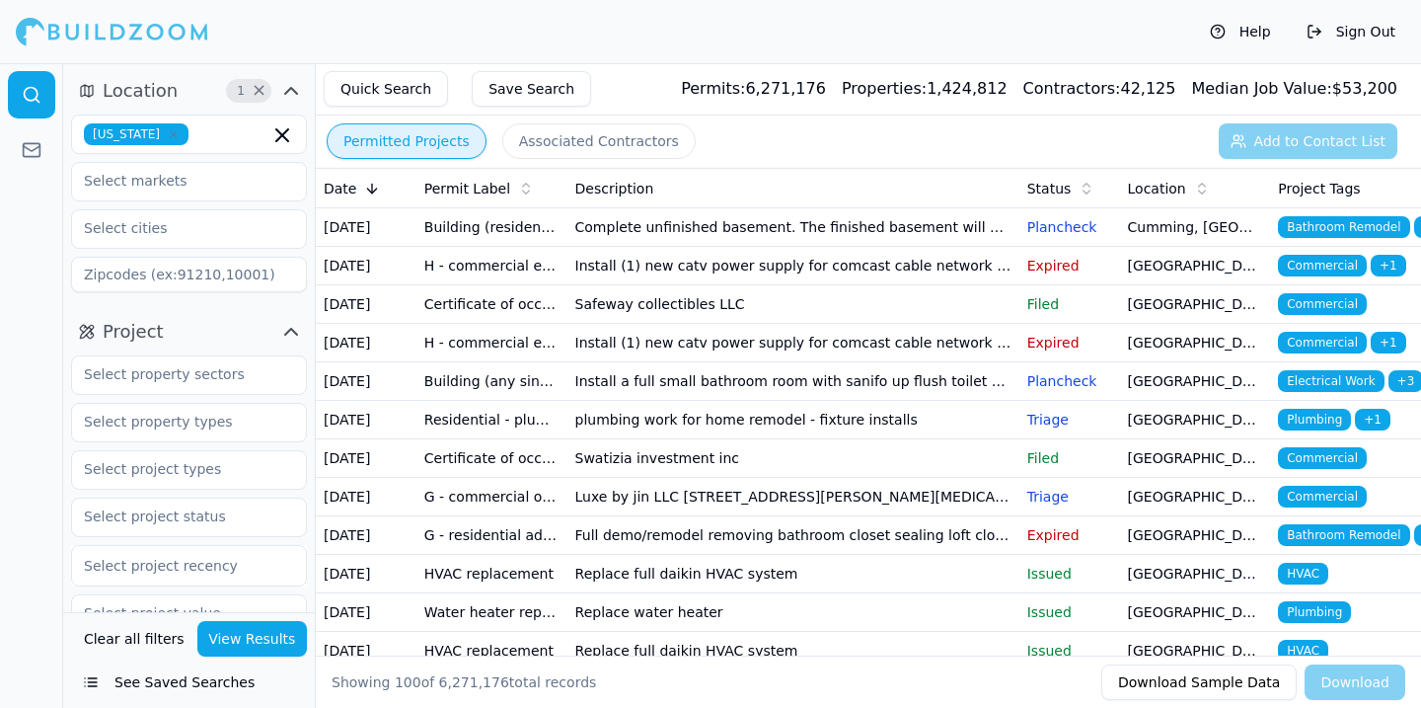
click at [634, 247] on td "Complete unfinished basement. The finished basement will have 1 bedroom with st…" at bounding box center [793, 227] width 452 height 38
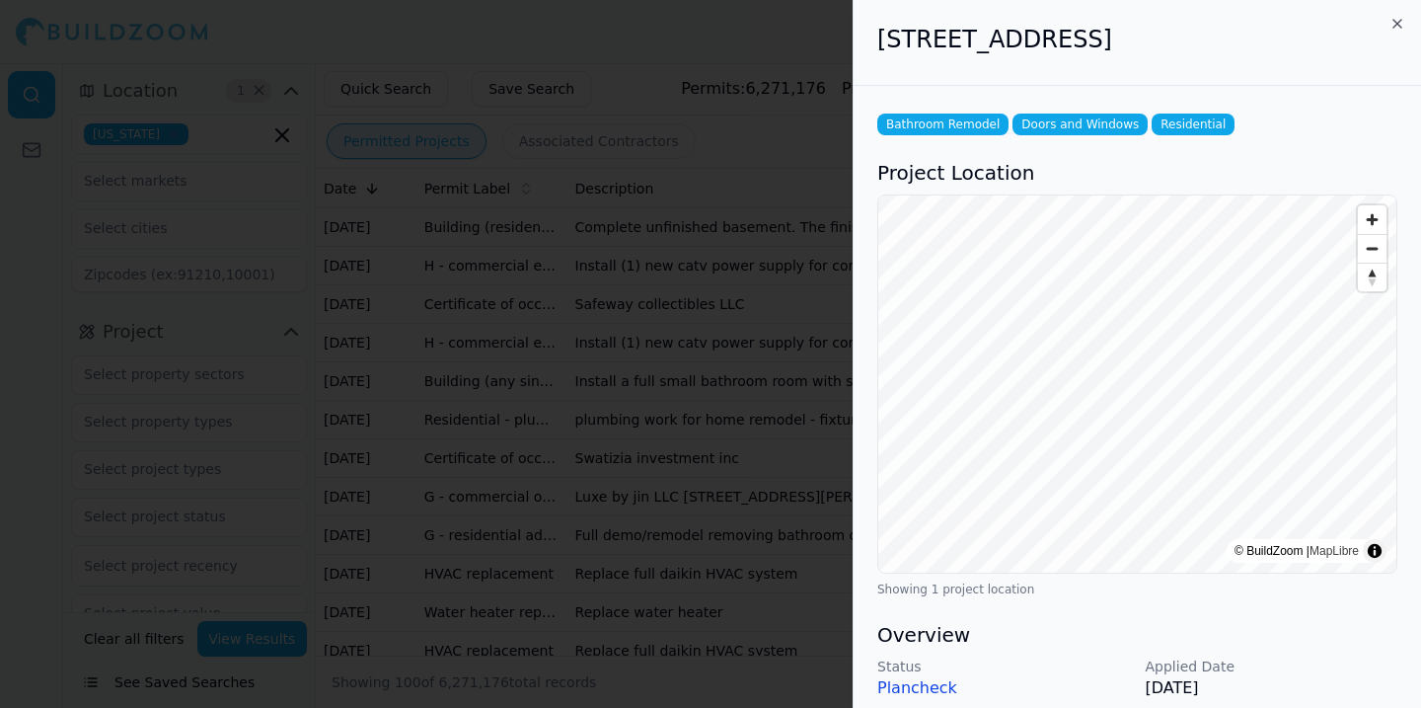
click at [404, 423] on div at bounding box center [710, 354] width 1421 height 708
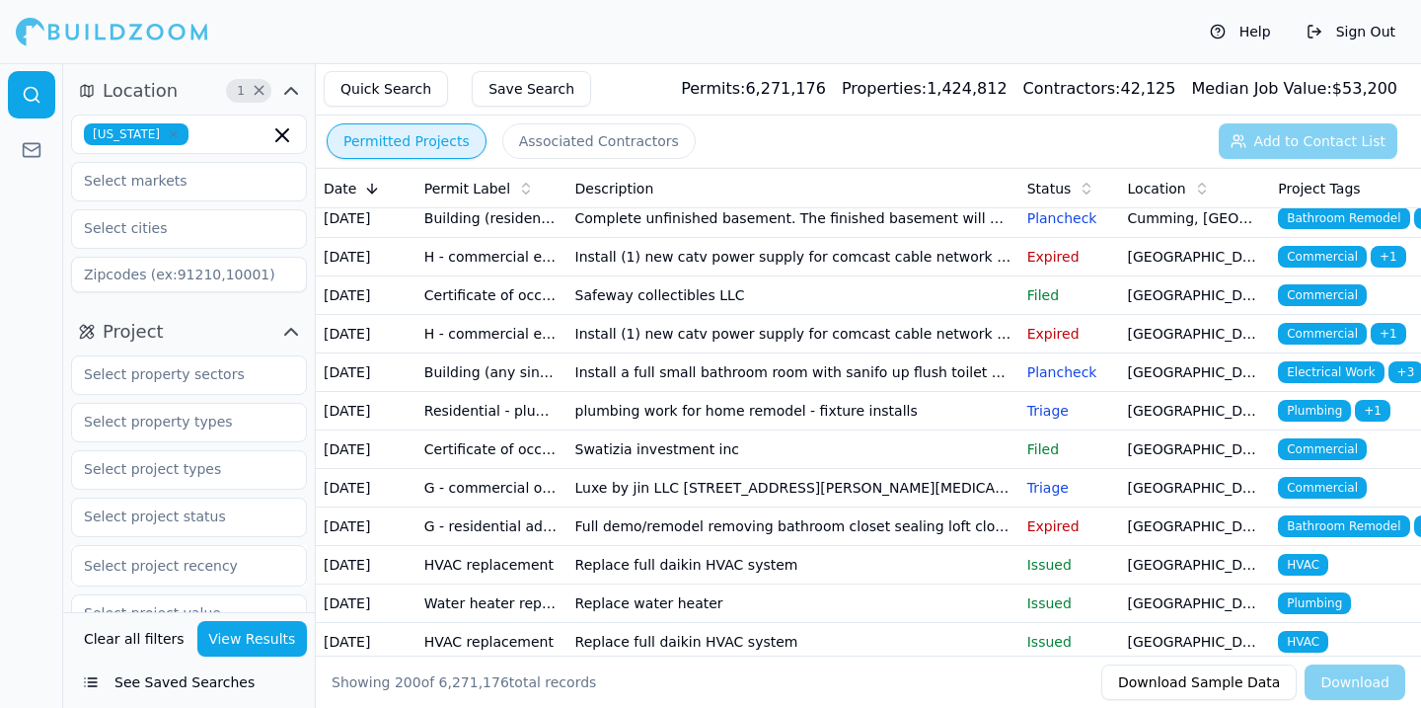
scroll to position [6, 0]
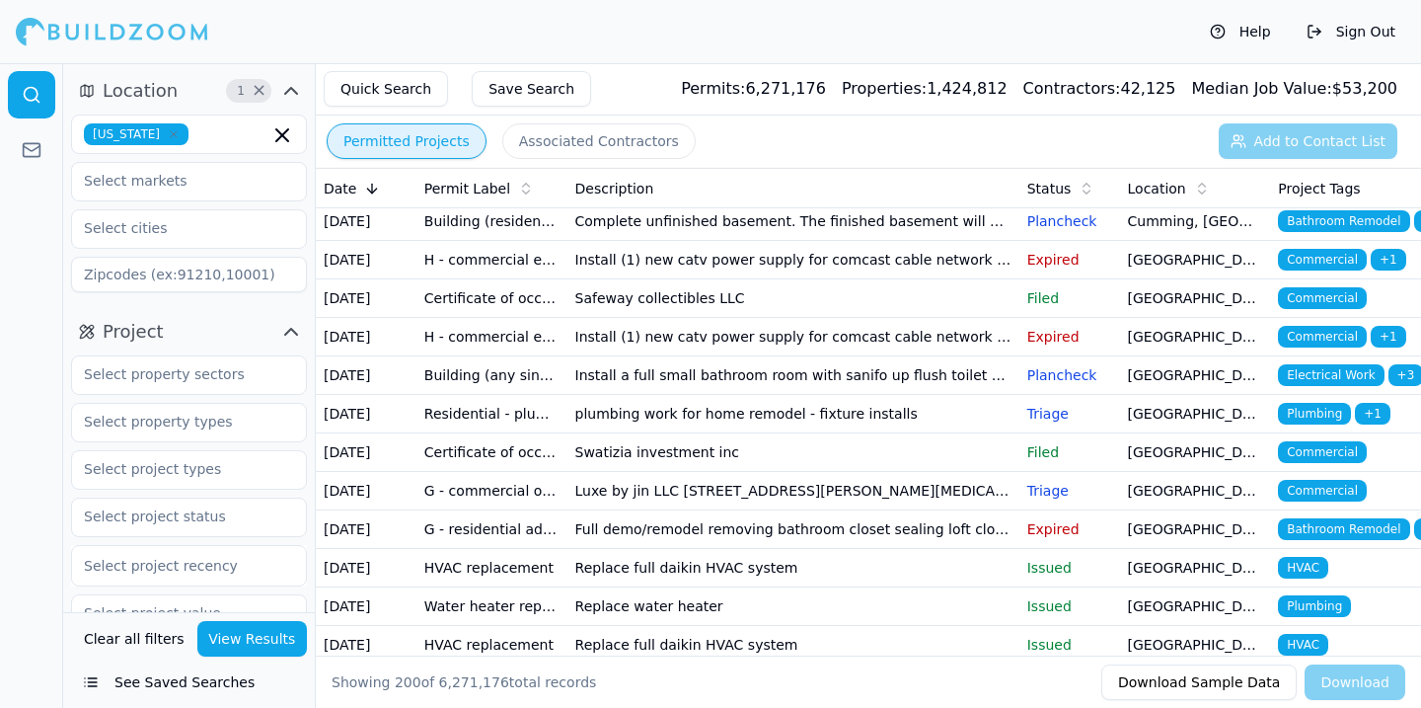
click at [250, 646] on button "View Results" at bounding box center [252, 639] width 111 height 36
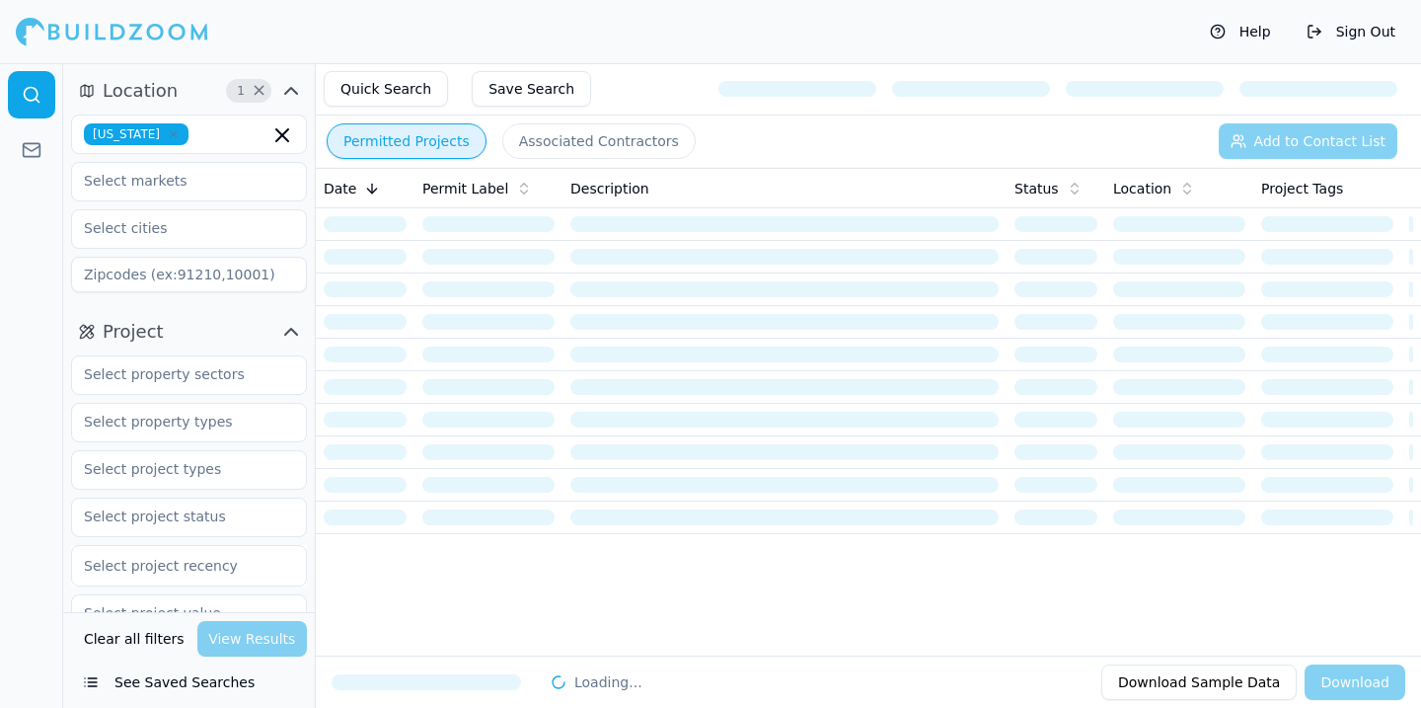
scroll to position [0, 0]
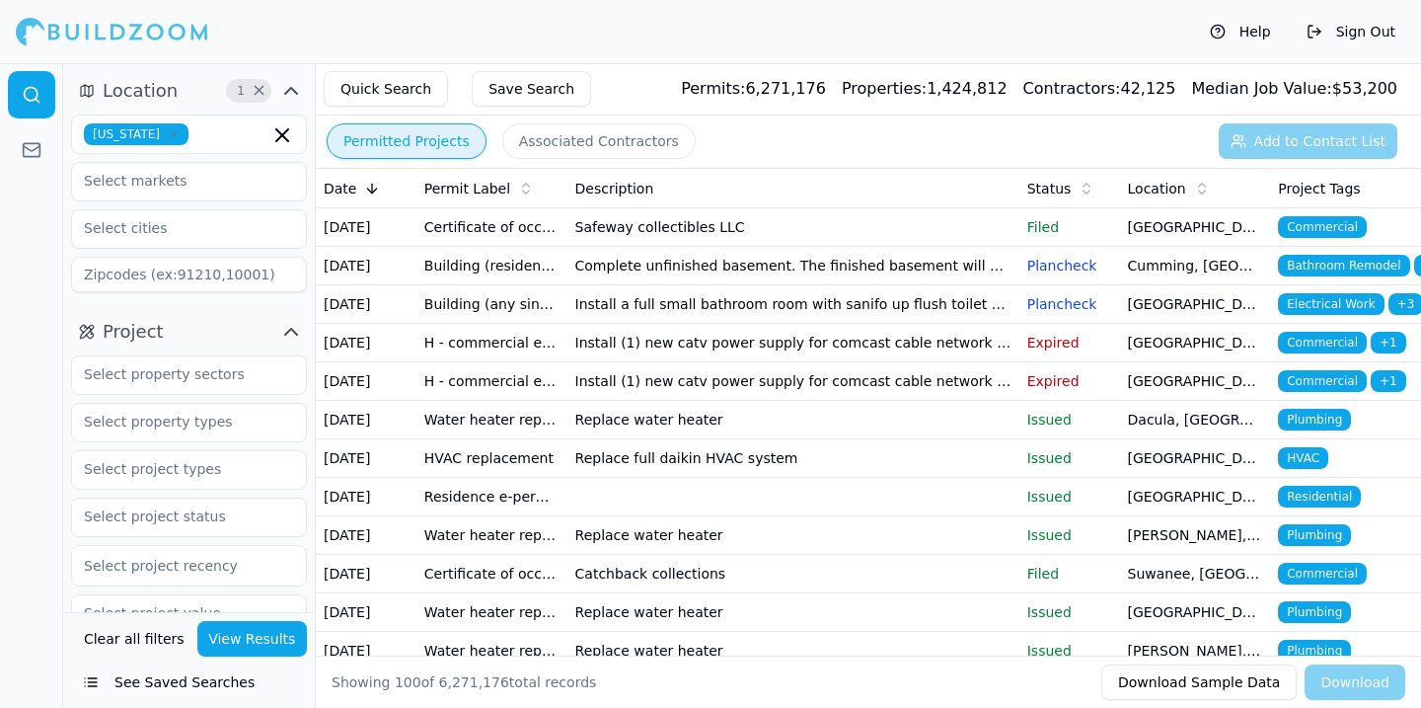
click at [614, 57] on div "Help Sign Out" at bounding box center [710, 31] width 1421 height 63
click at [611, 32] on div "Help Sign Out" at bounding box center [710, 31] width 1421 height 63
